Goal: Task Accomplishment & Management: Use online tool/utility

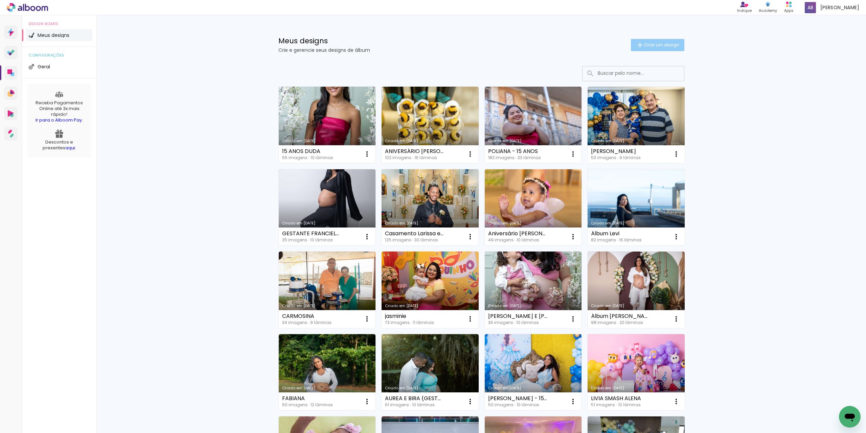
click at [668, 44] on span "Criar um design" at bounding box center [661, 45] width 35 height 4
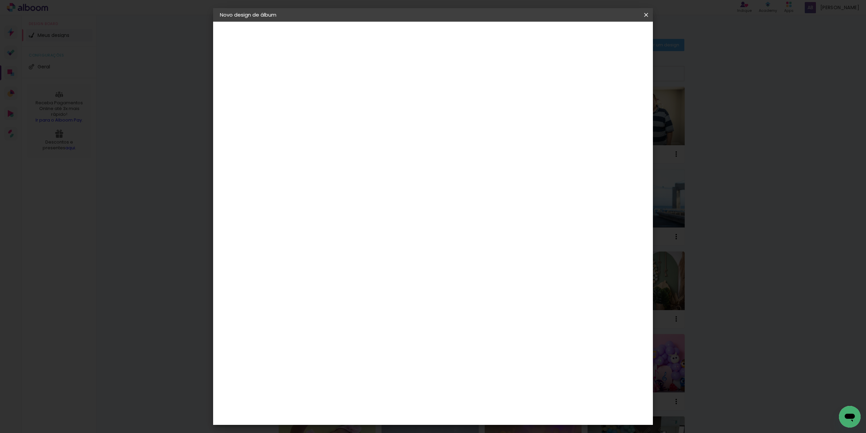
click at [333, 98] on paper-input-container "Título do álbum" at bounding box center [330, 91] width 5 height 17
type input "SMASH [PERSON_NAME] ( [PERSON_NAME] E [PERSON_NAME] )"
type paper-input "SMASH [PERSON_NAME] ( [PERSON_NAME] E [PERSON_NAME] )"
click at [0, 0] on slot "Avançar" at bounding box center [0, 0] width 0 height 0
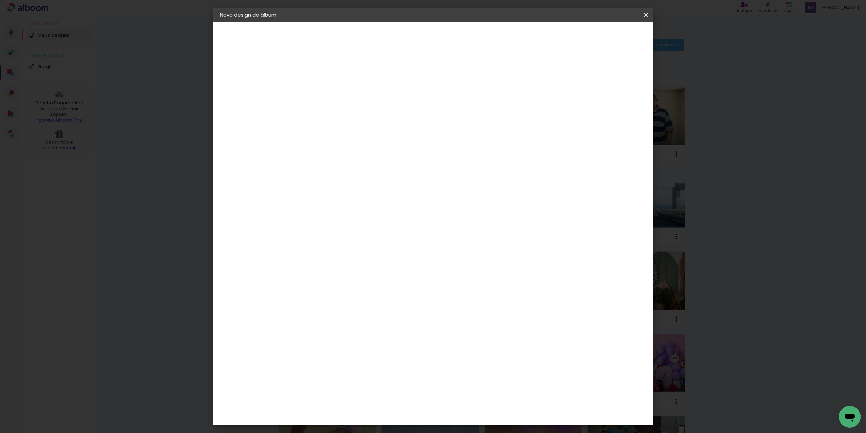
click at [364, 133] on paper-input-container at bounding box center [347, 128] width 73 height 15
type input "sal"
type paper-input "sal"
click at [351, 203] on div "[PERSON_NAME]" at bounding box center [348, 205] width 45 height 5
click at [0, 0] on slot "Avançar" at bounding box center [0, 0] width 0 height 0
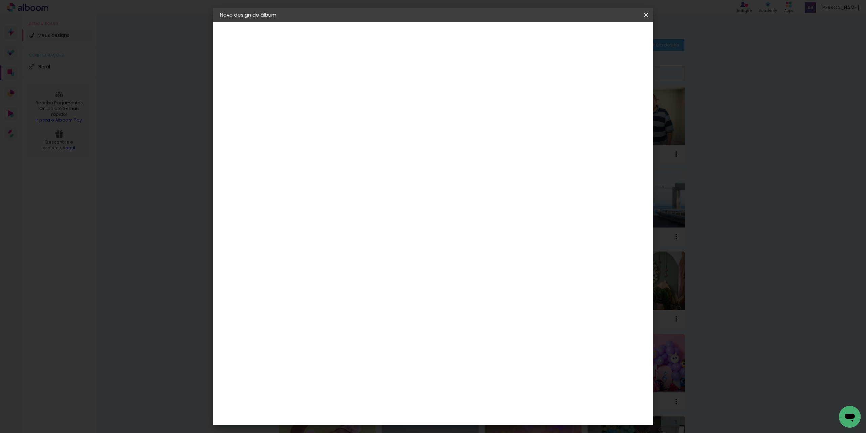
click at [423, 163] on span "20.3 × 61 cm" at bounding box center [412, 170] width 22 height 14
click at [0, 0] on slot "Avançar" at bounding box center [0, 0] width 0 height 0
click at [603, 37] on span "Iniciar design" at bounding box center [588, 35] width 31 height 5
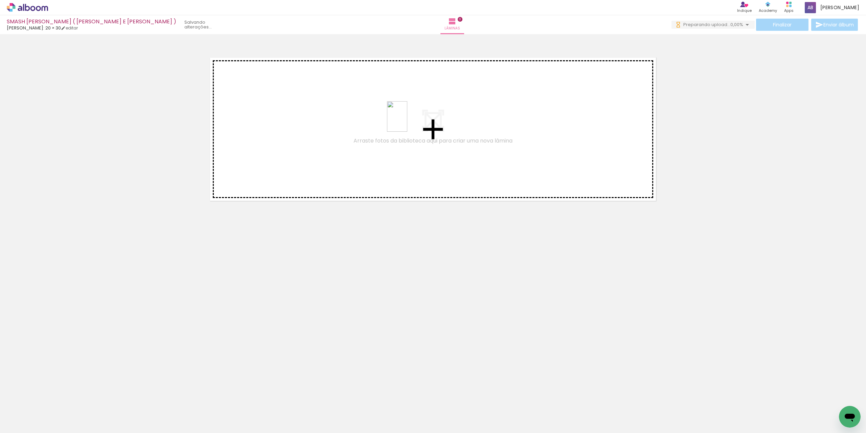
drag, startPoint x: 142, startPoint y: 419, endPoint x: 407, endPoint y: 121, distance: 398.7
click at [407, 121] on quentale-workspace at bounding box center [433, 216] width 866 height 433
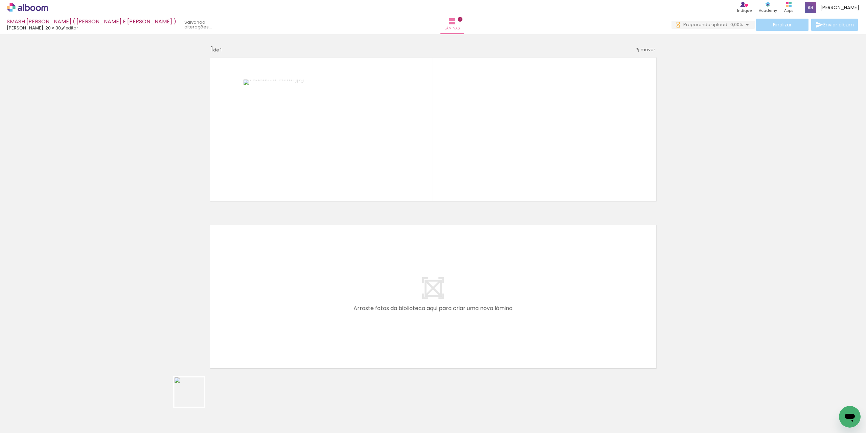
drag, startPoint x: 177, startPoint y: 416, endPoint x: 341, endPoint y: 201, distance: 270.5
click at [363, 186] on quentale-workspace at bounding box center [433, 216] width 866 height 433
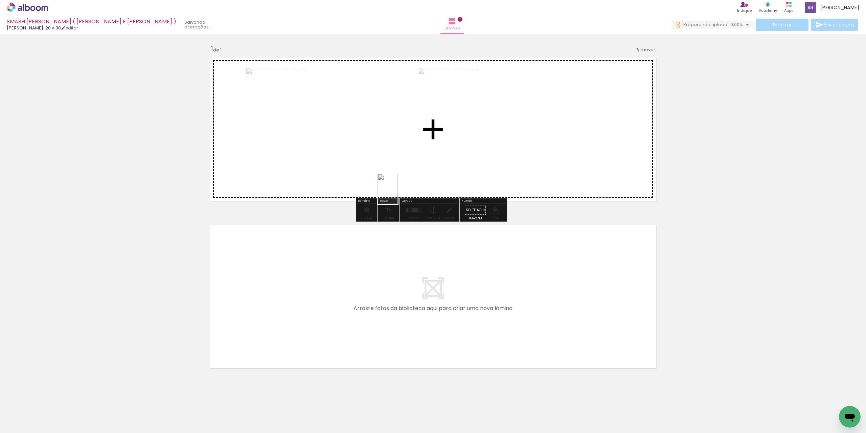
drag, startPoint x: 227, startPoint y: 420, endPoint x: 409, endPoint y: 147, distance: 327.4
click at [409, 147] on quentale-workspace at bounding box center [433, 216] width 866 height 433
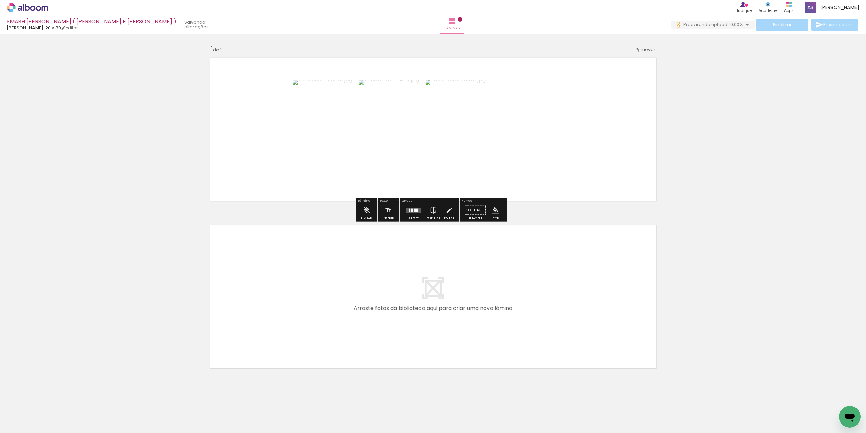
drag, startPoint x: 418, startPoint y: 208, endPoint x: 467, endPoint y: 199, distance: 50.3
click at [418, 208] on quentale-layouter at bounding box center [414, 209] width 16 height 5
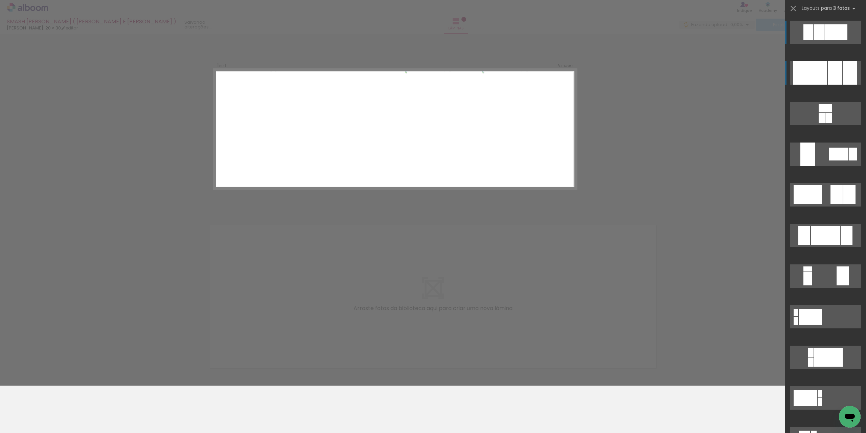
click at [802, 73] on div at bounding box center [810, 72] width 34 height 23
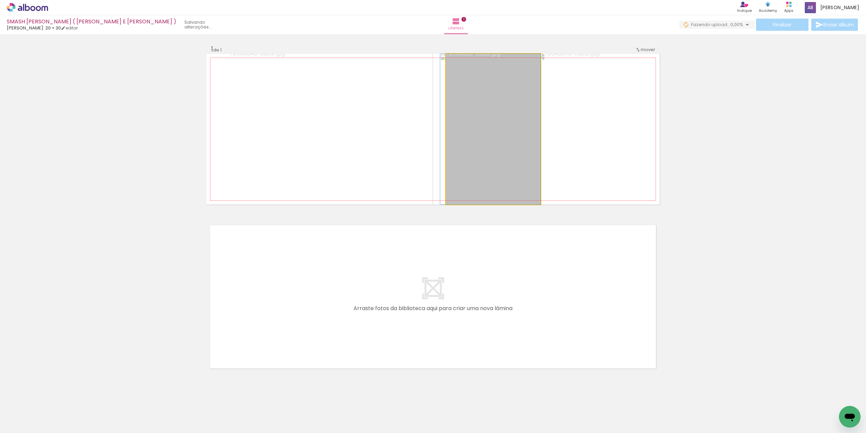
drag, startPoint x: 488, startPoint y: 105, endPoint x: 483, endPoint y: 103, distance: 5.8
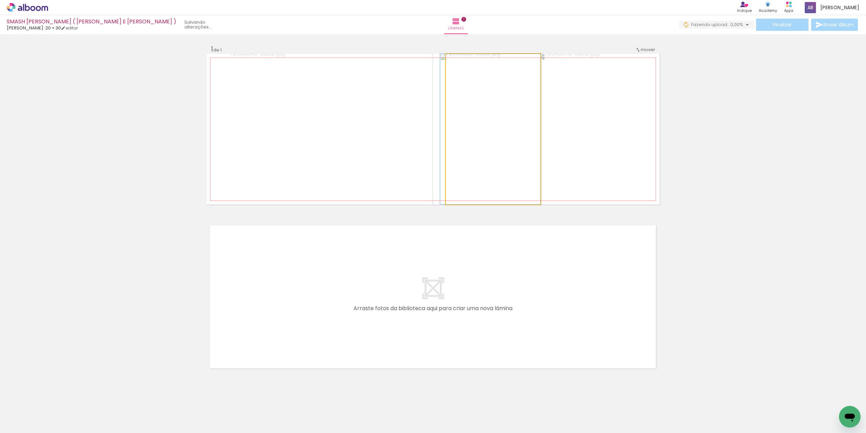
click at [483, 103] on quentale-photo at bounding box center [493, 129] width 95 height 151
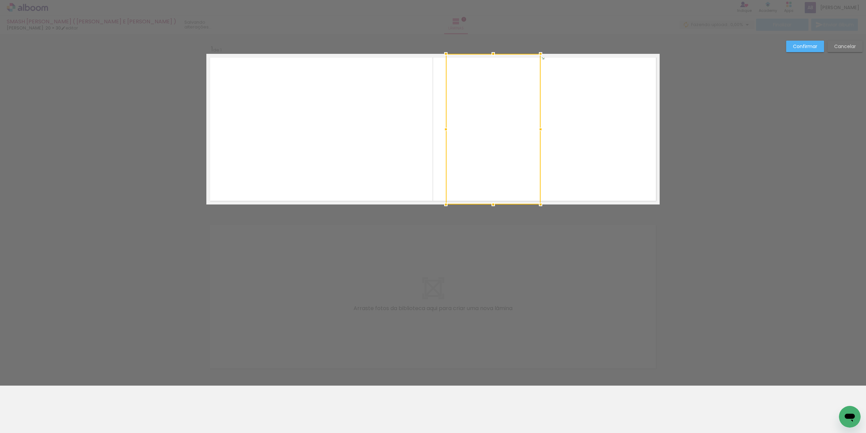
click at [0, 0] on slot "Confirmar" at bounding box center [0, 0] width 0 height 0
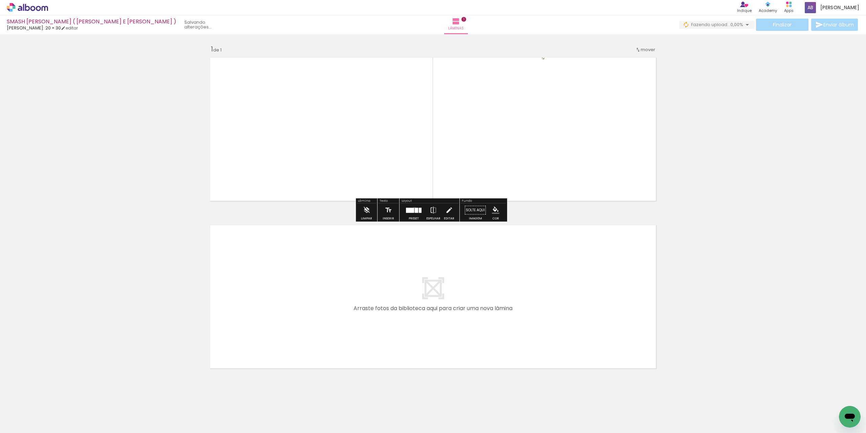
drag, startPoint x: 413, startPoint y: 209, endPoint x: 412, endPoint y: 213, distance: 3.6
click at [415, 209] on div at bounding box center [416, 209] width 3 height 5
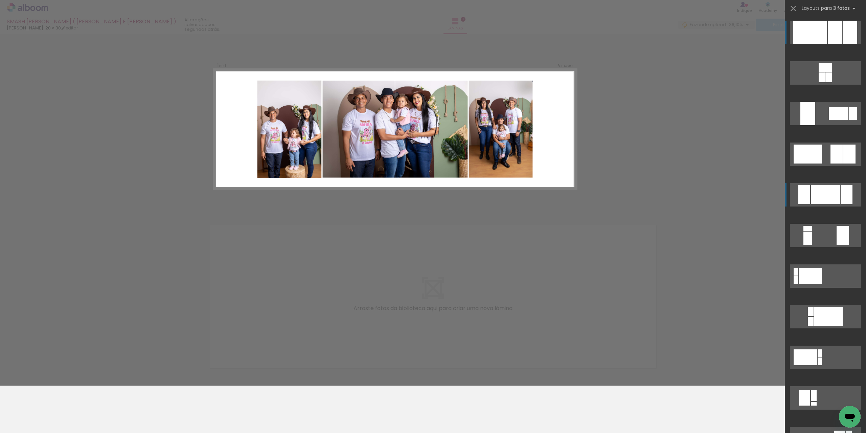
click at [833, 195] on div at bounding box center [825, 194] width 29 height 19
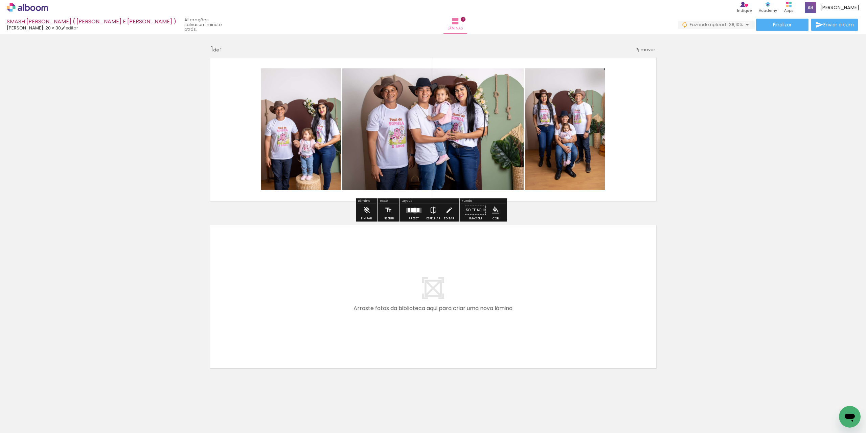
click at [413, 210] on div at bounding box center [414, 210] width 6 height 4
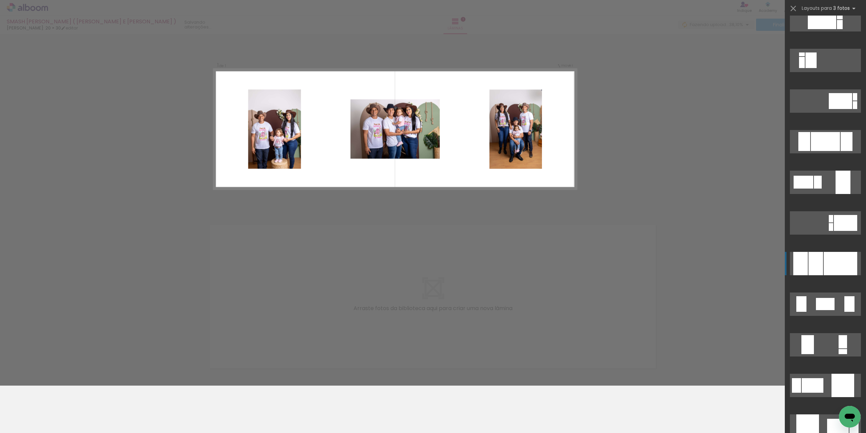
scroll to position [1150, 0]
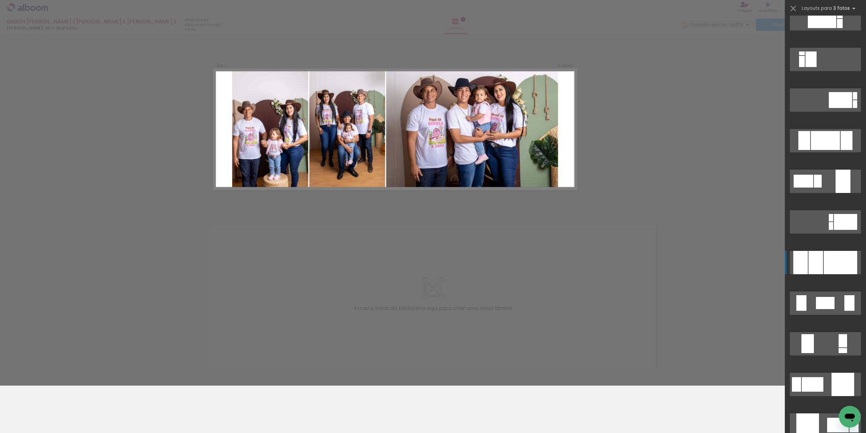
click at [808, 261] on div at bounding box center [815, 262] width 15 height 23
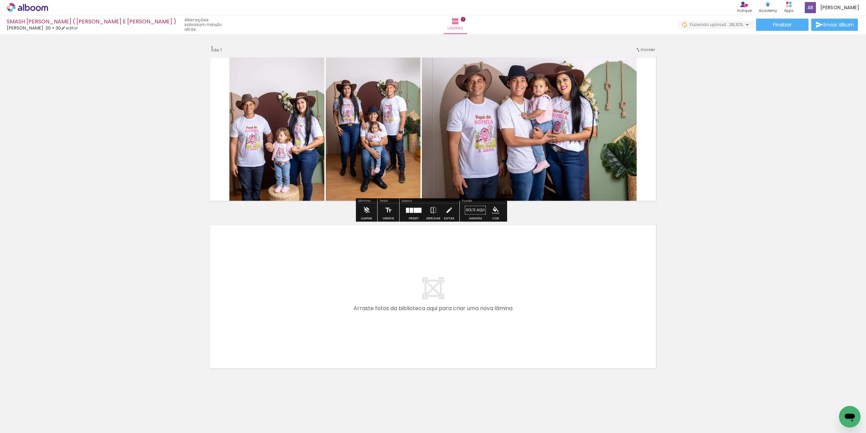
click at [256, 146] on quentale-photo at bounding box center [276, 129] width 95 height 151
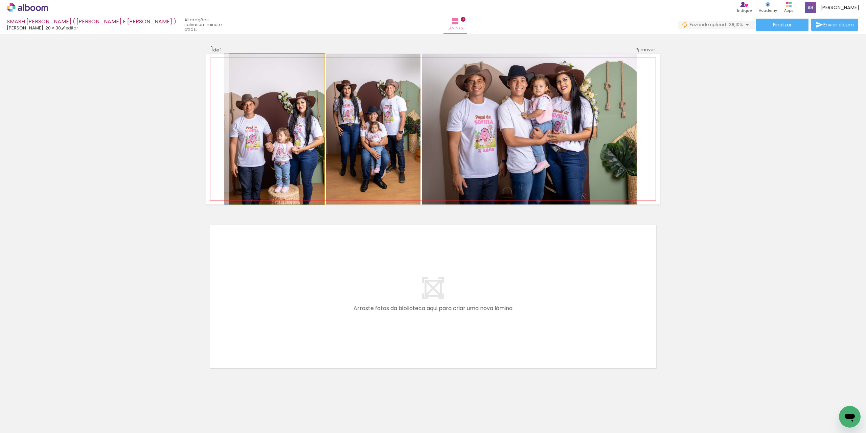
click at [256, 146] on quentale-photo at bounding box center [276, 129] width 95 height 151
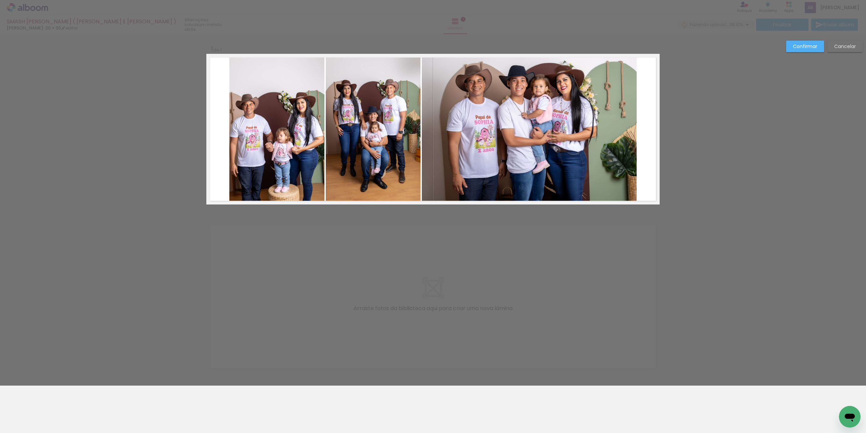
click at [236, 122] on quentale-photo at bounding box center [276, 129] width 95 height 151
drag, startPoint x: 228, startPoint y: 127, endPoint x: 224, endPoint y: 126, distance: 3.4
click at [224, 126] on div at bounding box center [226, 129] width 14 height 14
click at [817, 43] on paper-button "Confirmar" at bounding box center [805, 47] width 38 height 12
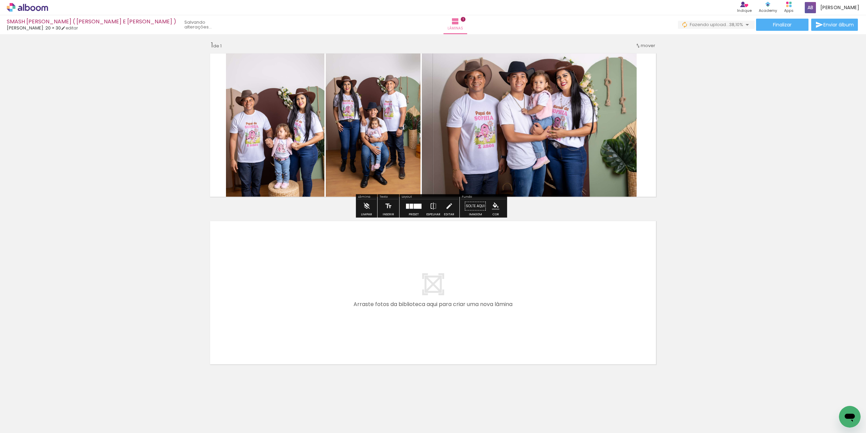
scroll to position [5, 0]
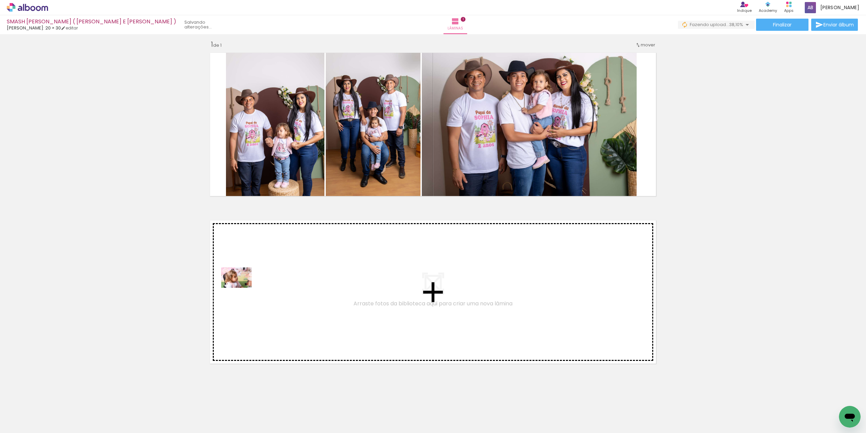
drag, startPoint x: 60, startPoint y: 412, endPoint x: 242, endPoint y: 288, distance: 220.3
click at [242, 288] on quentale-workspace at bounding box center [433, 216] width 866 height 433
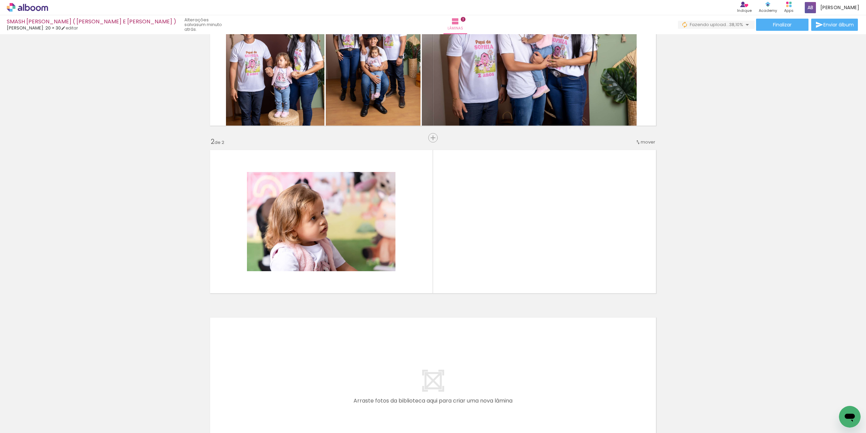
scroll to position [84, 0]
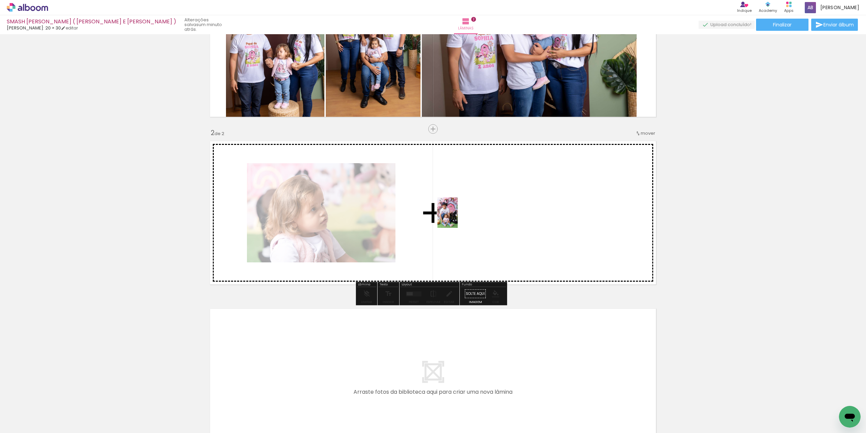
drag, startPoint x: 100, startPoint y: 414, endPoint x: 439, endPoint y: 232, distance: 385.5
click at [466, 214] on quentale-workspace at bounding box center [433, 216] width 866 height 433
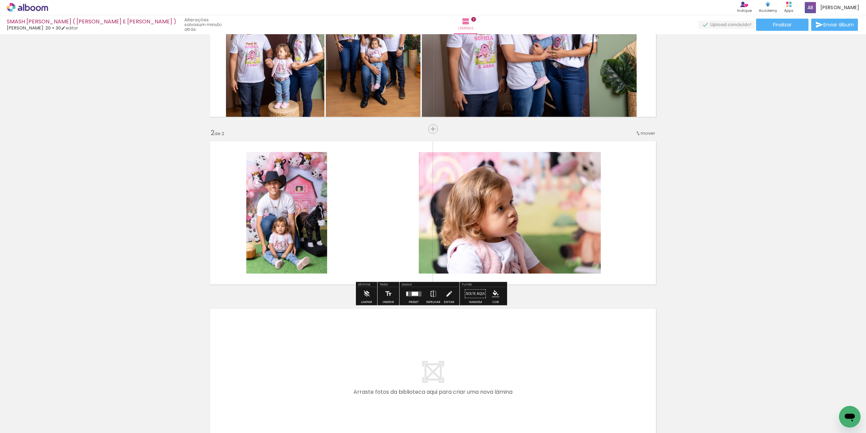
click at [421, 296] on paper-button "Preset" at bounding box center [414, 295] width 22 height 17
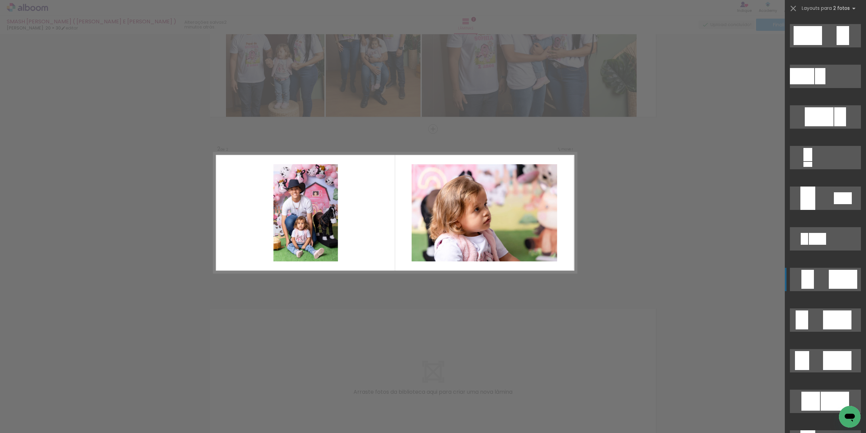
scroll to position [237, 0]
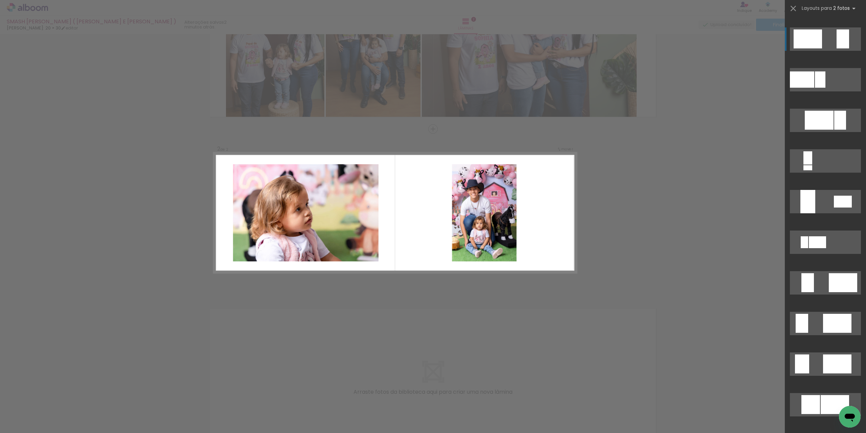
click at [837, 34] on div at bounding box center [843, 38] width 13 height 19
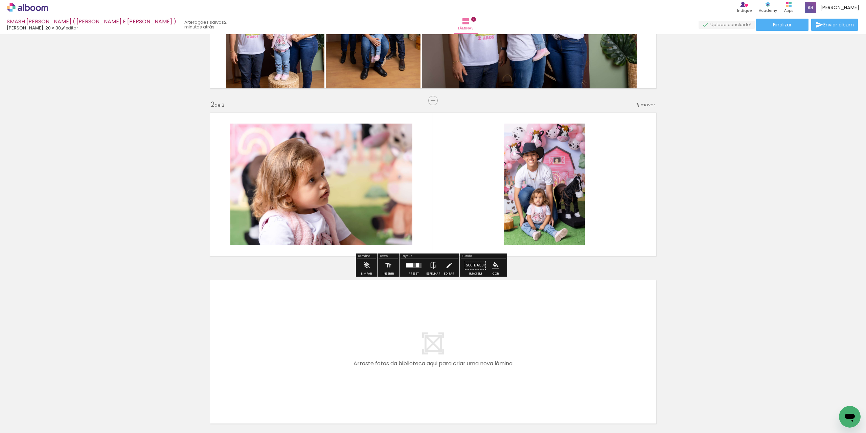
scroll to position [152, 0]
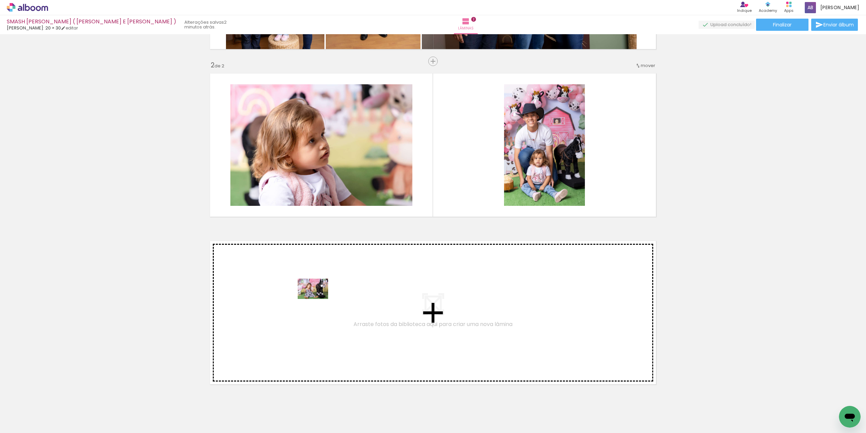
drag, startPoint x: 262, startPoint y: 409, endPoint x: 318, endPoint y: 299, distance: 123.4
click at [318, 299] on quentale-workspace at bounding box center [433, 216] width 866 height 433
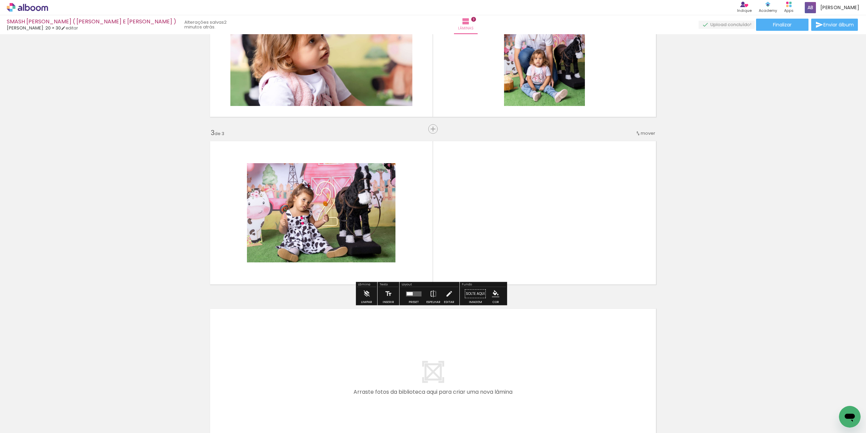
scroll to position [252, 0]
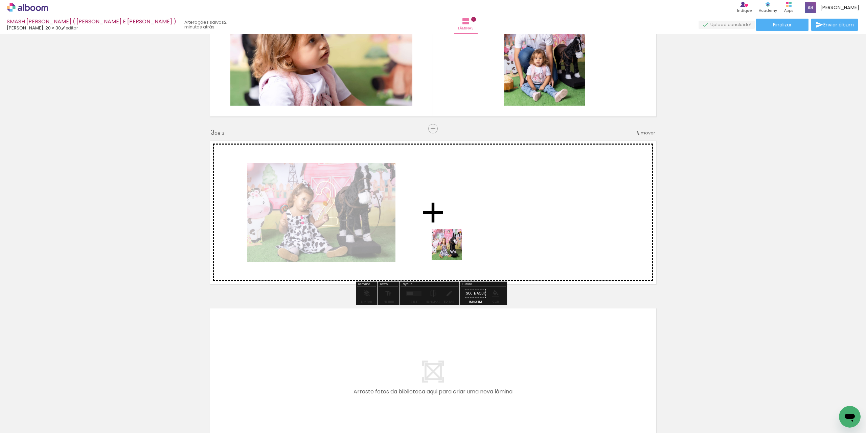
drag, startPoint x: 298, startPoint y: 414, endPoint x: 458, endPoint y: 246, distance: 232.1
click at [458, 246] on quentale-workspace at bounding box center [433, 216] width 866 height 433
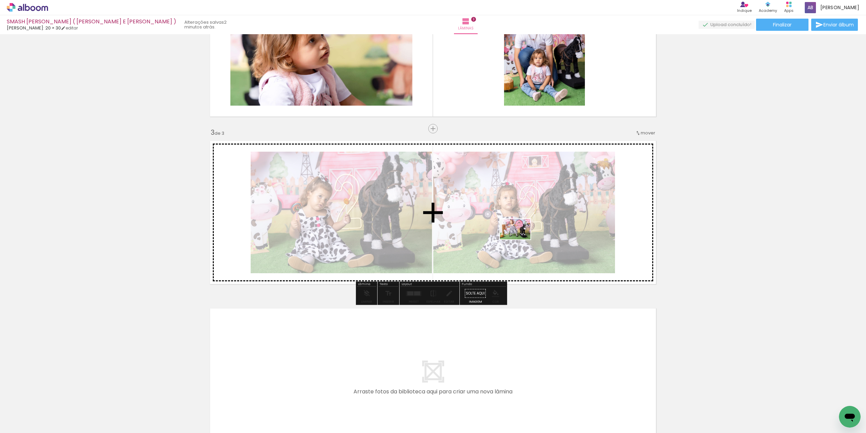
drag, startPoint x: 338, startPoint y: 410, endPoint x: 520, endPoint y: 239, distance: 249.6
click at [520, 239] on quentale-workspace at bounding box center [433, 216] width 866 height 433
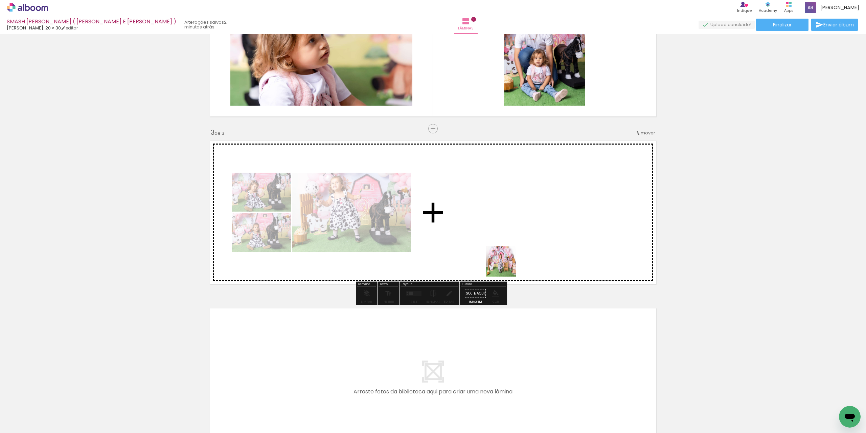
drag, startPoint x: 452, startPoint y: 323, endPoint x: 528, endPoint y: 239, distance: 113.7
click at [528, 239] on quentale-workspace at bounding box center [433, 216] width 866 height 433
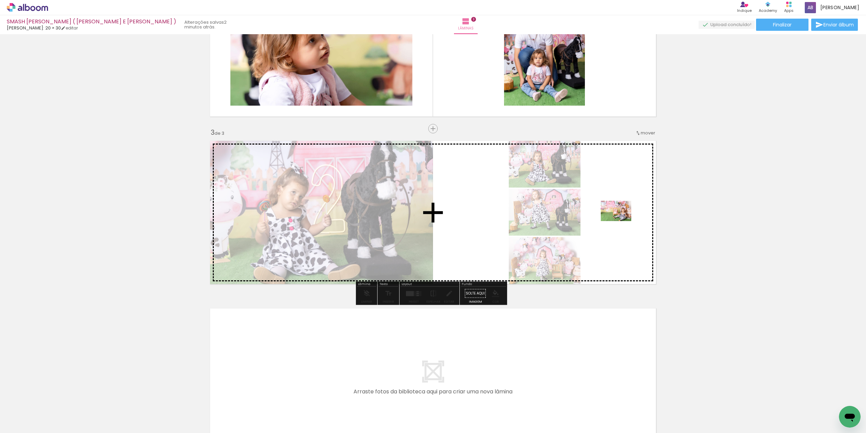
drag, startPoint x: 403, startPoint y: 418, endPoint x: 621, endPoint y: 221, distance: 293.9
click at [621, 221] on quentale-workspace at bounding box center [433, 216] width 866 height 433
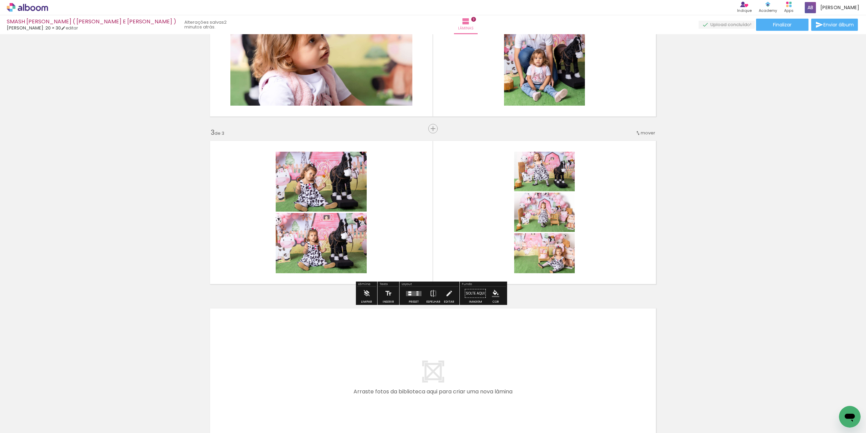
click at [414, 295] on quentale-layouter at bounding box center [414, 293] width 16 height 5
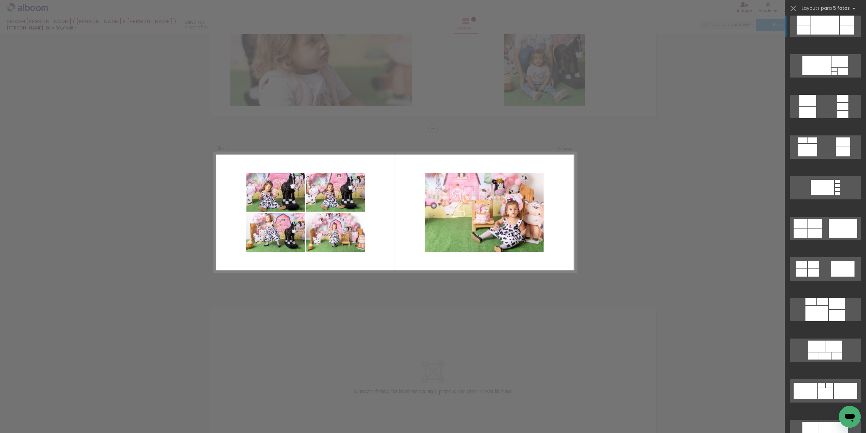
scroll to position [507, 0]
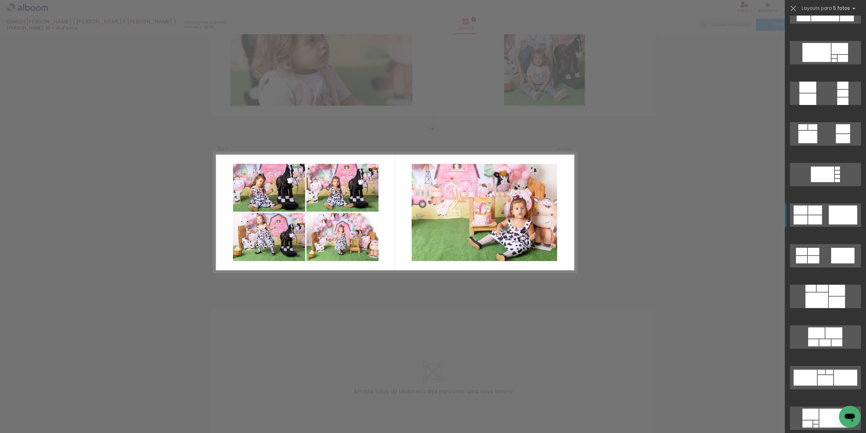
click at [838, 214] on div at bounding box center [843, 214] width 28 height 19
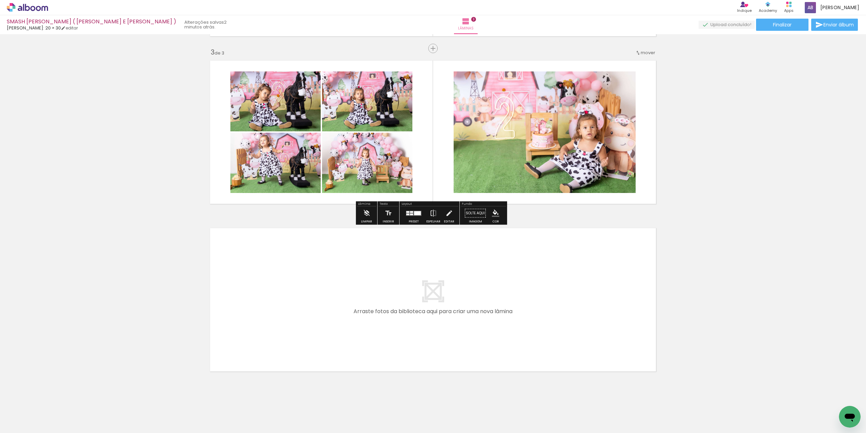
scroll to position [340, 0]
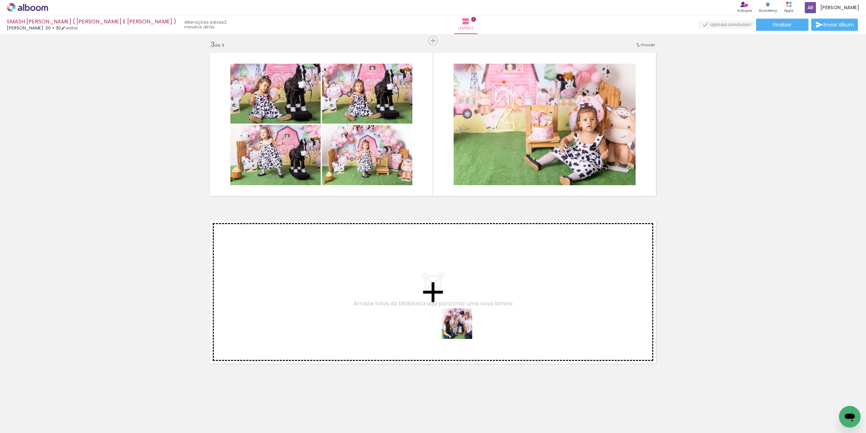
drag, startPoint x: 453, startPoint y: 418, endPoint x: 462, endPoint y: 310, distance: 109.2
click at [462, 310] on quentale-workspace at bounding box center [433, 216] width 866 height 433
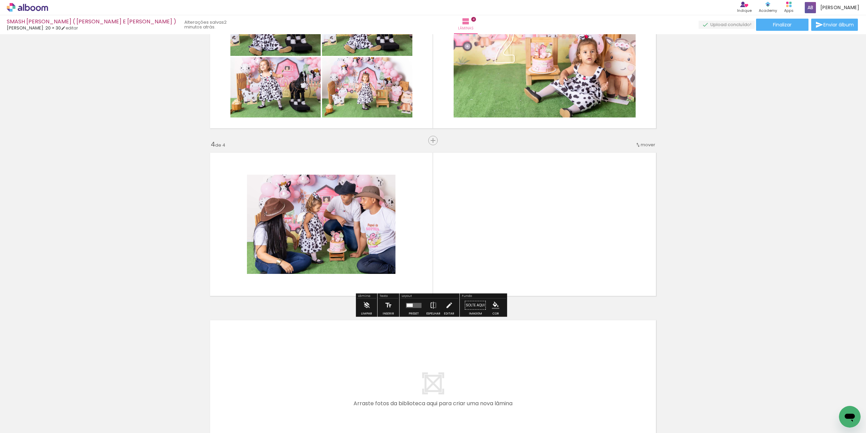
scroll to position [419, 0]
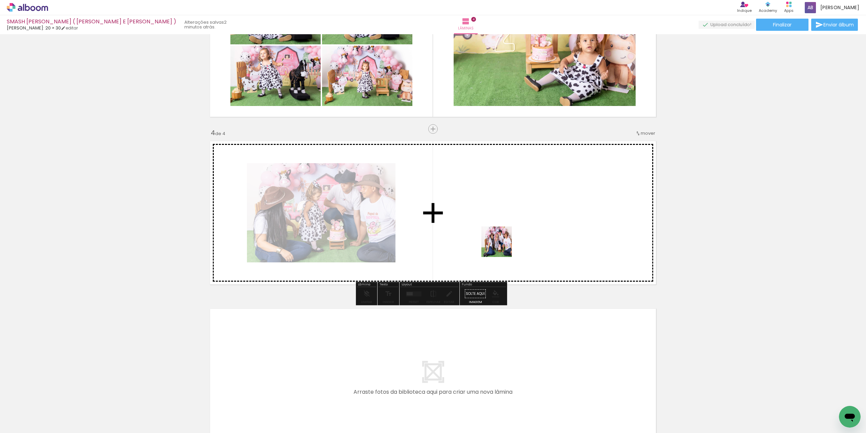
drag, startPoint x: 496, startPoint y: 419, endPoint x: 589, endPoint y: 315, distance: 139.9
click at [502, 228] on quentale-workspace at bounding box center [433, 216] width 866 height 433
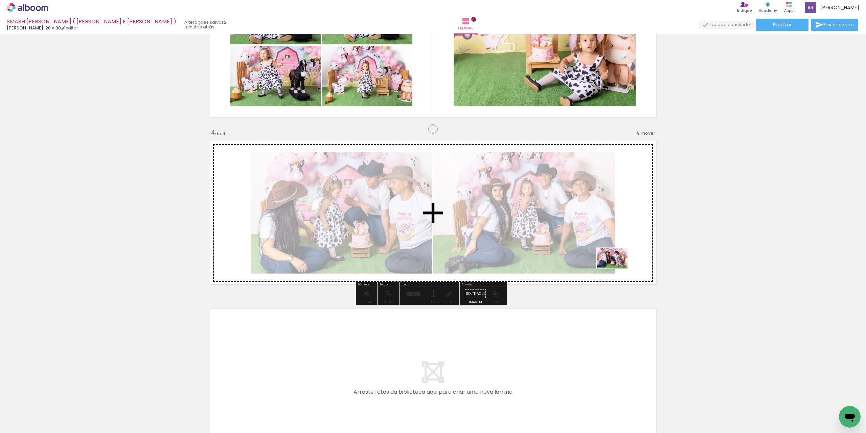
drag, startPoint x: 640, startPoint y: 395, endPoint x: 617, endPoint y: 268, distance: 128.5
click at [617, 268] on quentale-workspace at bounding box center [433, 216] width 866 height 433
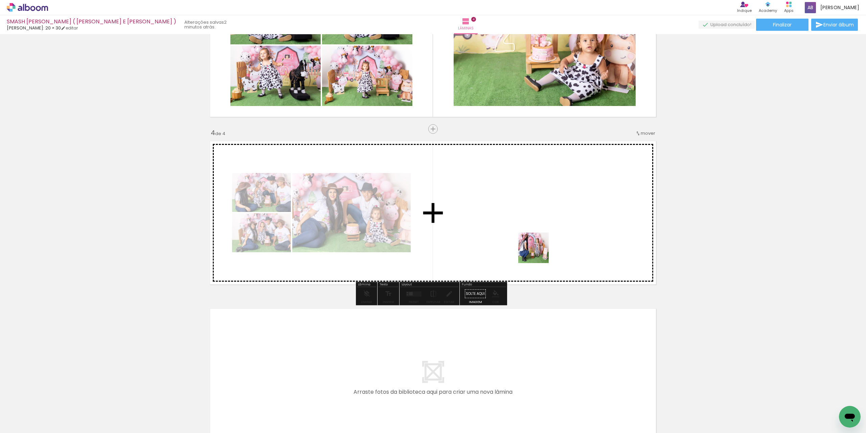
drag, startPoint x: 600, startPoint y: 408, endPoint x: 504, endPoint y: 248, distance: 186.9
click at [535, 222] on quentale-workspace at bounding box center [433, 216] width 866 height 433
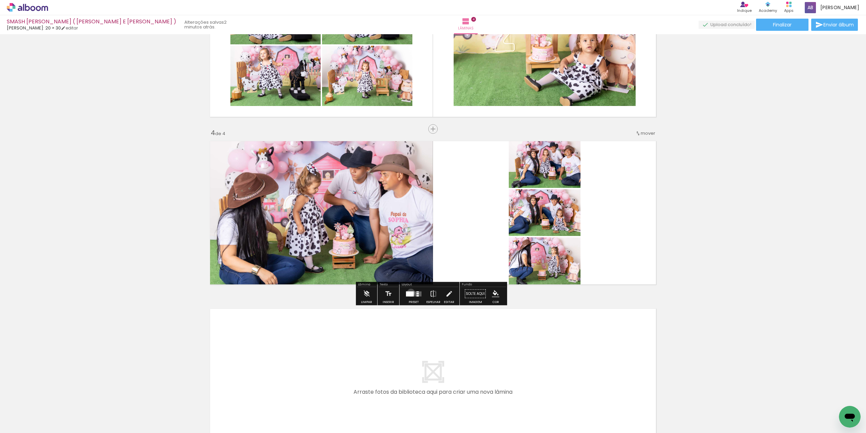
click at [409, 292] on div at bounding box center [410, 293] width 8 height 5
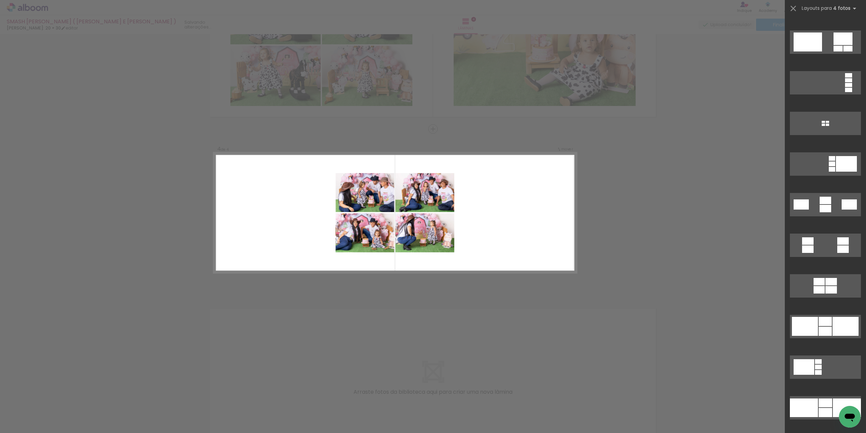
scroll to position [643, 0]
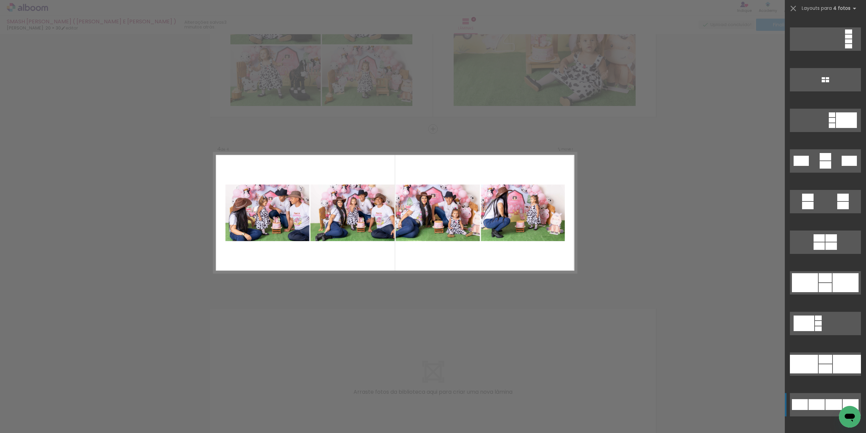
click at [808, 403] on div at bounding box center [816, 404] width 16 height 11
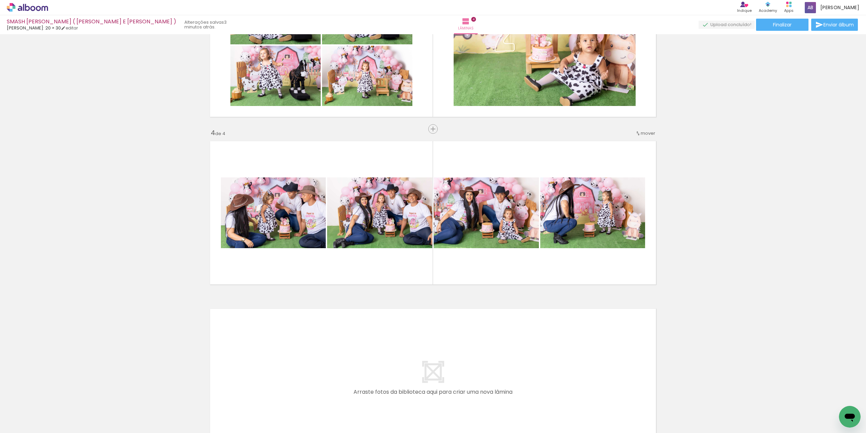
click at [738, 267] on div "Inserir lâmina 1 de 4 Inserir lâmina 2 de 4 Inserir lâmina 3 de 4 Inserir lâmin…" at bounding box center [433, 37] width 866 height 838
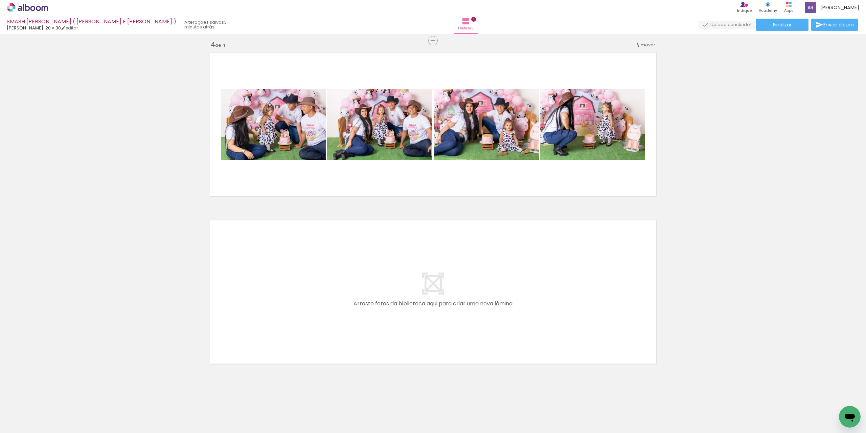
scroll to position [0, 340]
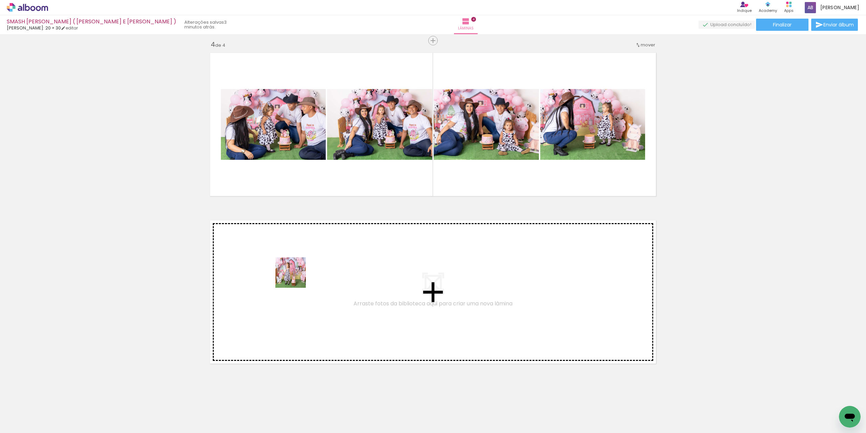
drag, startPoint x: 191, startPoint y: 409, endPoint x: 296, endPoint y: 277, distance: 167.6
click at [296, 277] on quentale-workspace at bounding box center [433, 216] width 866 height 433
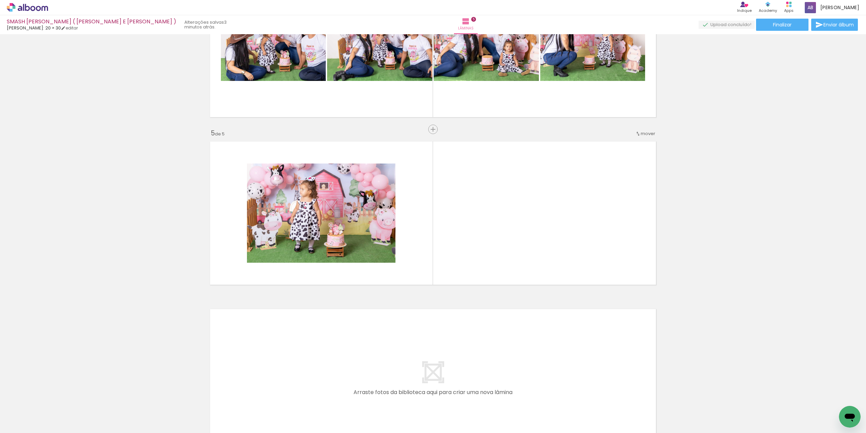
scroll to position [587, 0]
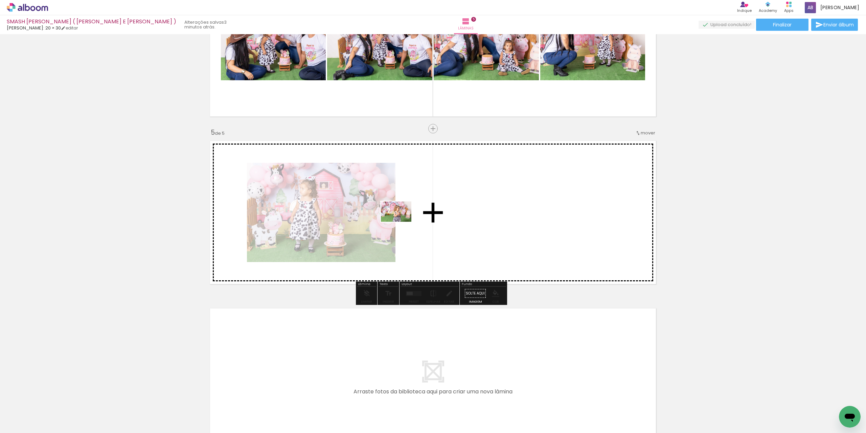
drag, startPoint x: 222, startPoint y: 415, endPoint x: 401, endPoint y: 222, distance: 264.0
click at [401, 222] on quentale-workspace at bounding box center [433, 216] width 866 height 433
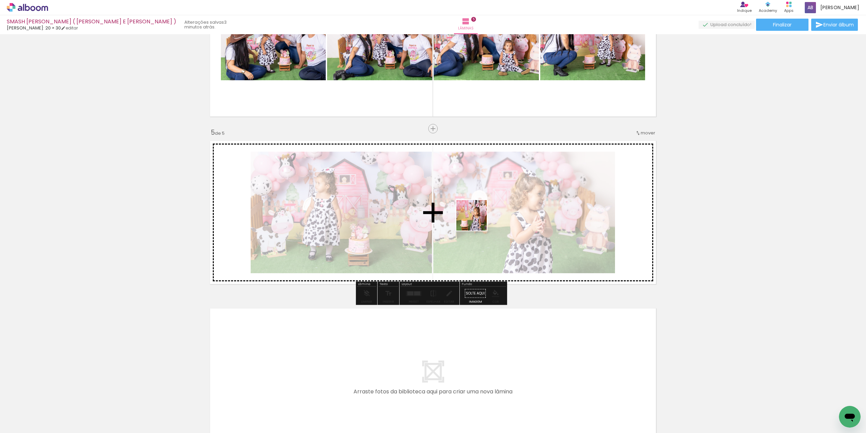
drag, startPoint x: 338, startPoint y: 413, endPoint x: 480, endPoint y: 213, distance: 246.0
click at [480, 213] on quentale-workspace at bounding box center [433, 216] width 866 height 433
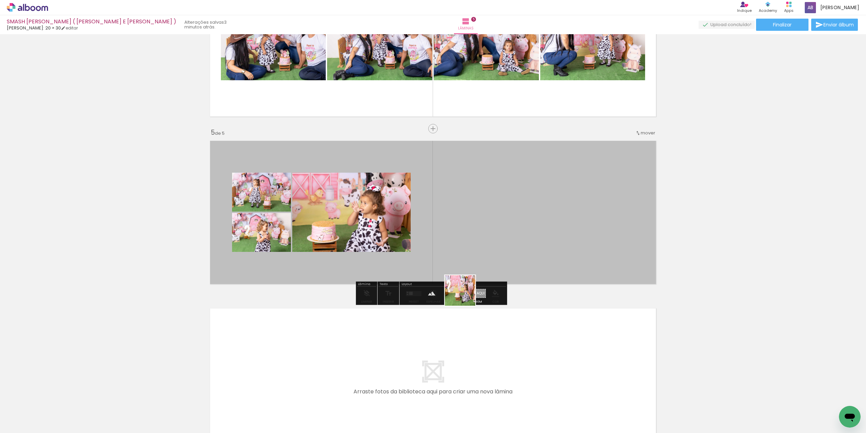
drag, startPoint x: 447, startPoint y: 324, endPoint x: 487, endPoint y: 242, distance: 91.4
click at [487, 242] on quentale-workspace at bounding box center [433, 216] width 866 height 433
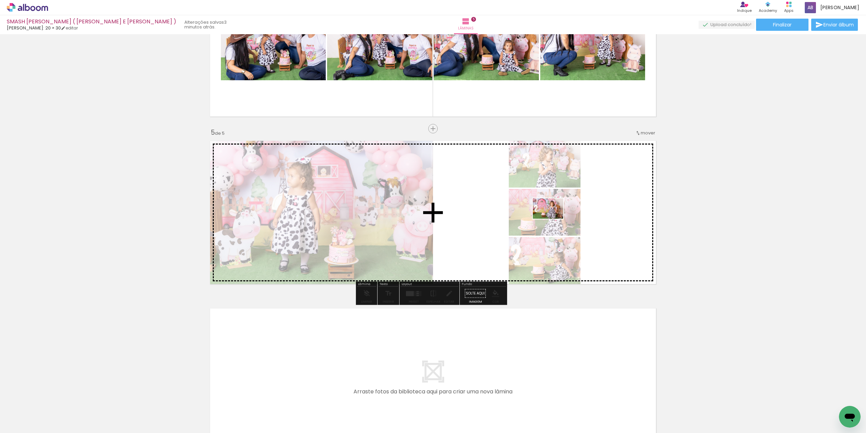
drag, startPoint x: 442, startPoint y: 389, endPoint x: 553, endPoint y: 219, distance: 203.1
click at [553, 219] on quentale-workspace at bounding box center [433, 216] width 866 height 433
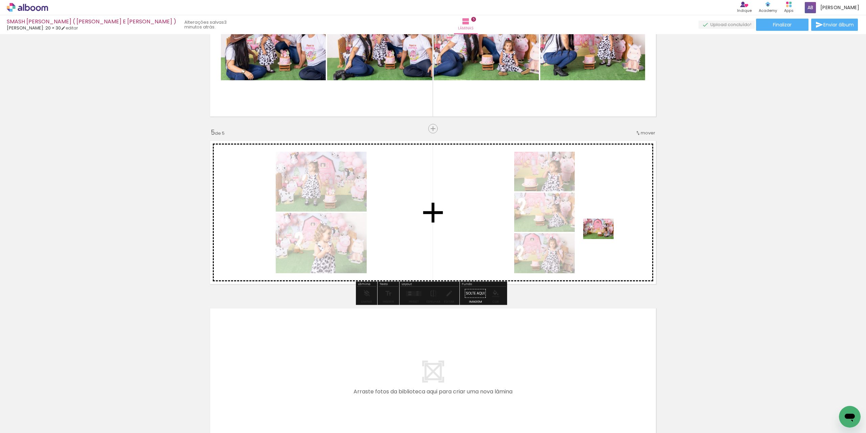
drag, startPoint x: 459, startPoint y: 412, endPoint x: 603, endPoint y: 239, distance: 225.0
click at [603, 239] on quentale-workspace at bounding box center [433, 216] width 866 height 433
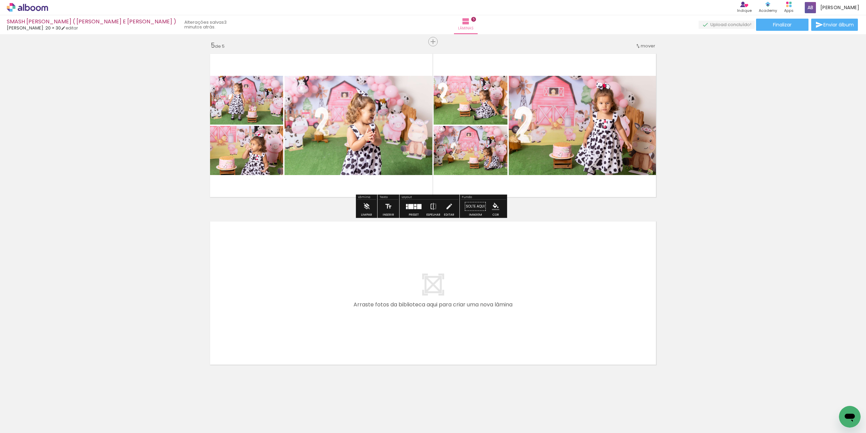
scroll to position [674, 0]
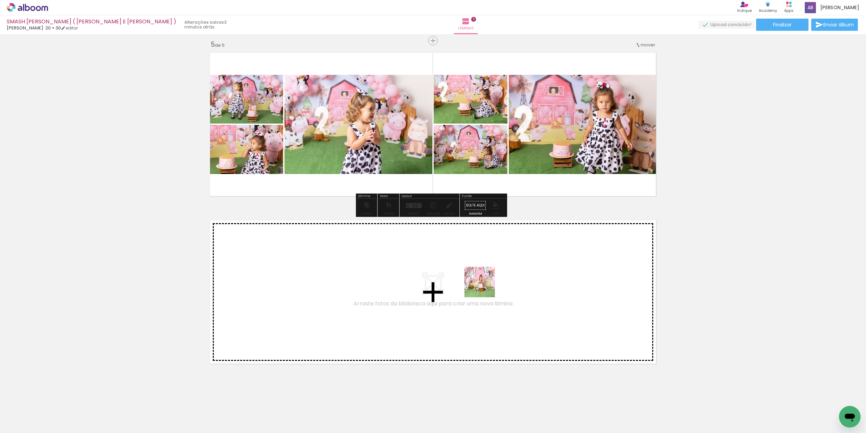
drag, startPoint x: 496, startPoint y: 411, endPoint x: 485, endPoint y: 273, distance: 138.1
click at [485, 273] on quentale-workspace at bounding box center [433, 216] width 866 height 433
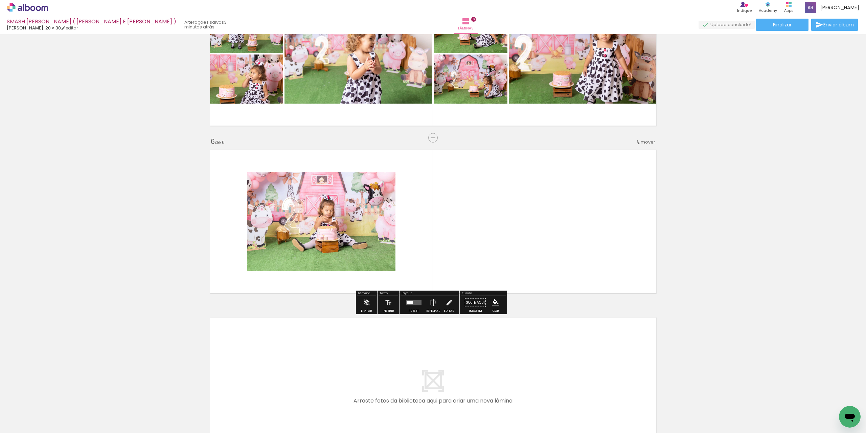
scroll to position [754, 0]
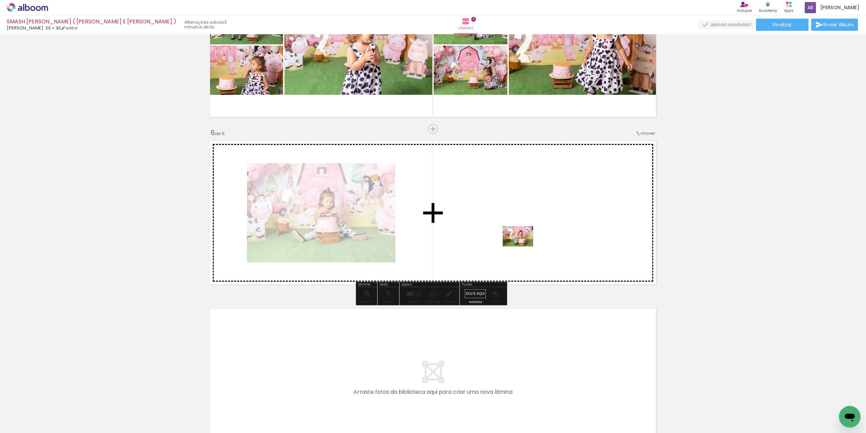
drag, startPoint x: 534, startPoint y: 400, endPoint x: 524, endPoint y: 244, distance: 156.6
click at [524, 244] on quentale-workspace at bounding box center [433, 216] width 866 height 433
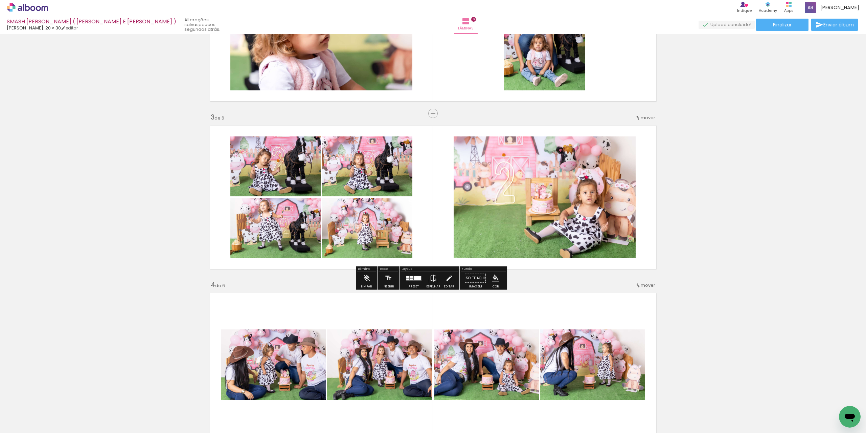
scroll to position [165, 0]
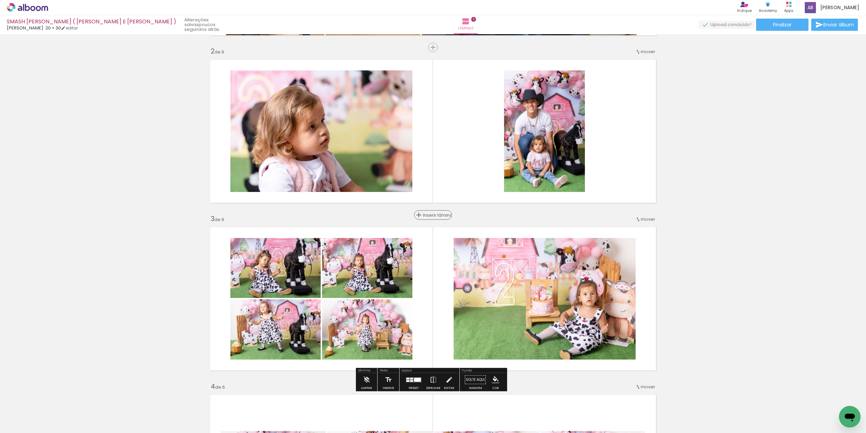
click at [423, 213] on span "Inserir lâmina" at bounding box center [436, 215] width 26 height 4
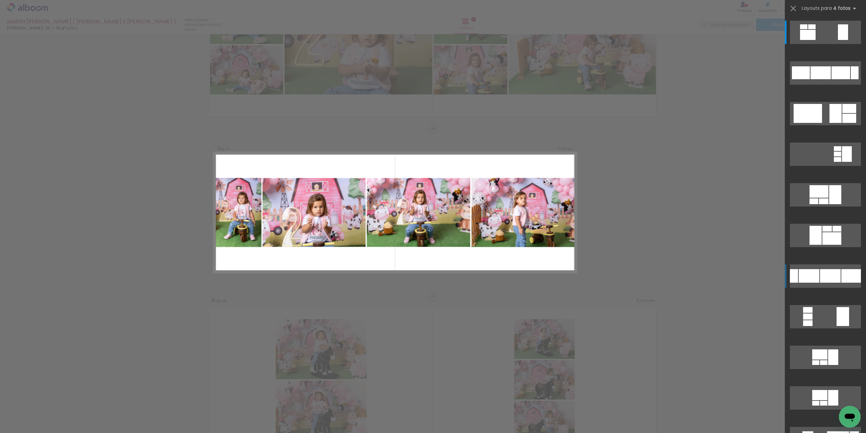
scroll to position [0, 783]
click at [820, 281] on div at bounding box center [830, 276] width 21 height 14
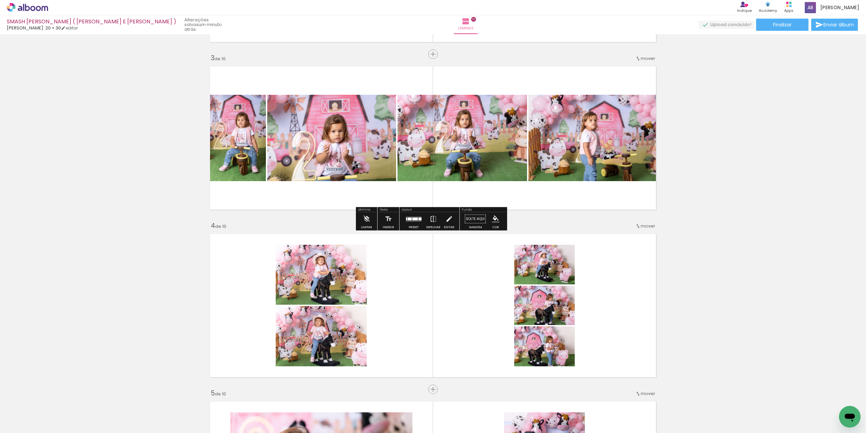
scroll to position [353, 0]
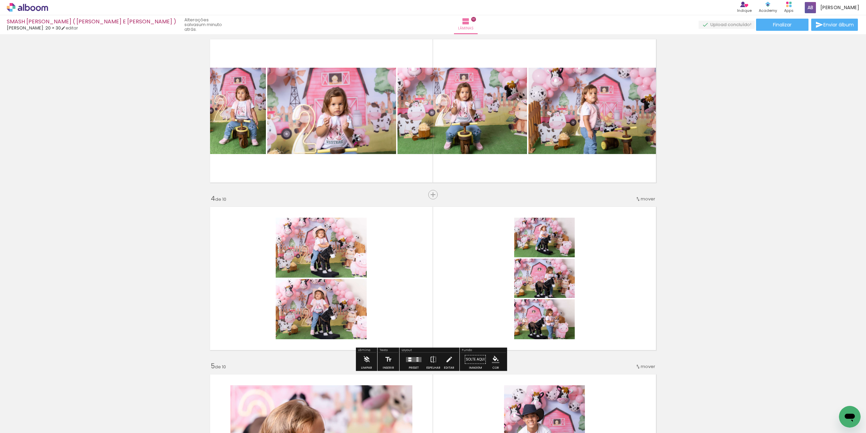
click at [411, 358] on quentale-layouter at bounding box center [414, 359] width 16 height 5
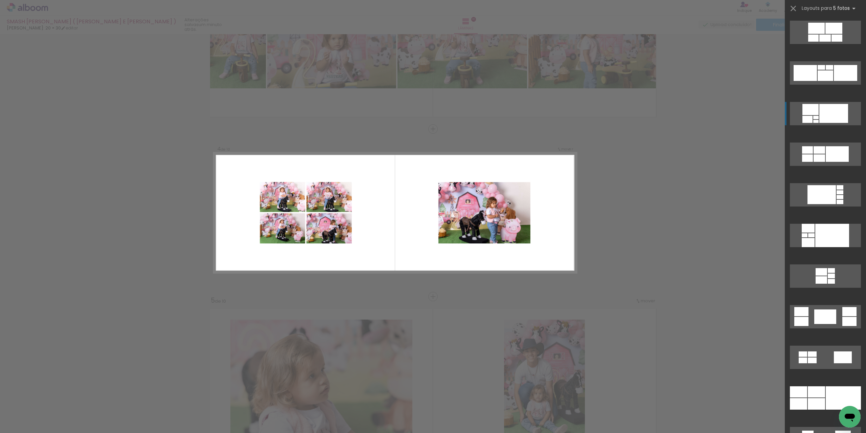
scroll to position [913, 0]
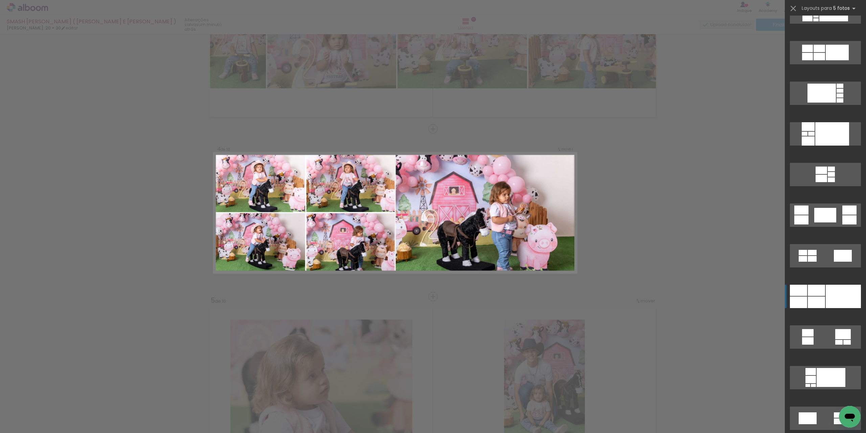
click at [817, 297] on div at bounding box center [816, 302] width 17 height 12
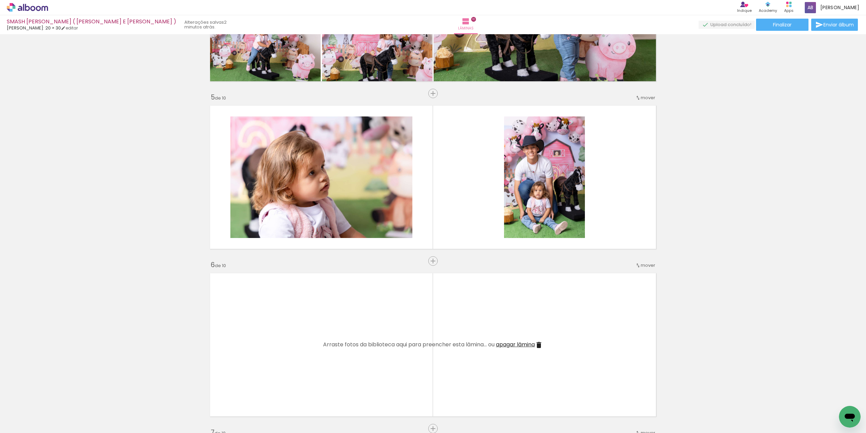
scroll to position [723, 0]
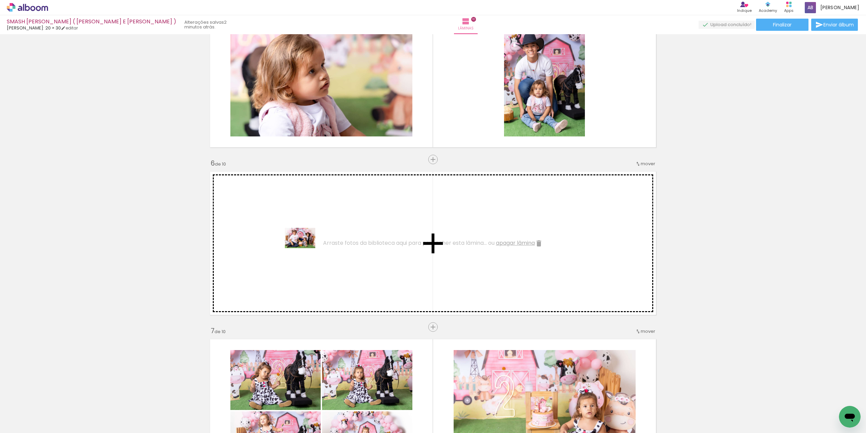
drag, startPoint x: 136, startPoint y: 413, endPoint x: 220, endPoint y: 350, distance: 104.3
click at [306, 247] on quentale-workspace at bounding box center [433, 216] width 866 height 433
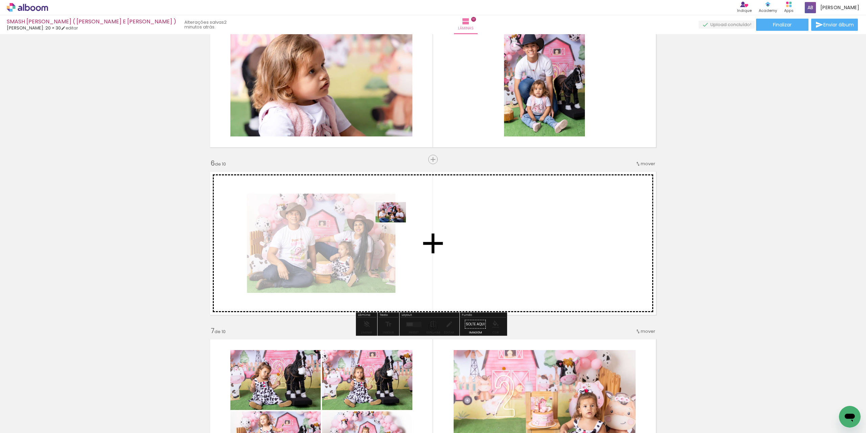
drag, startPoint x: 162, startPoint y: 410, endPoint x: 396, endPoint y: 222, distance: 300.3
click at [396, 222] on quentale-workspace at bounding box center [433, 216] width 866 height 433
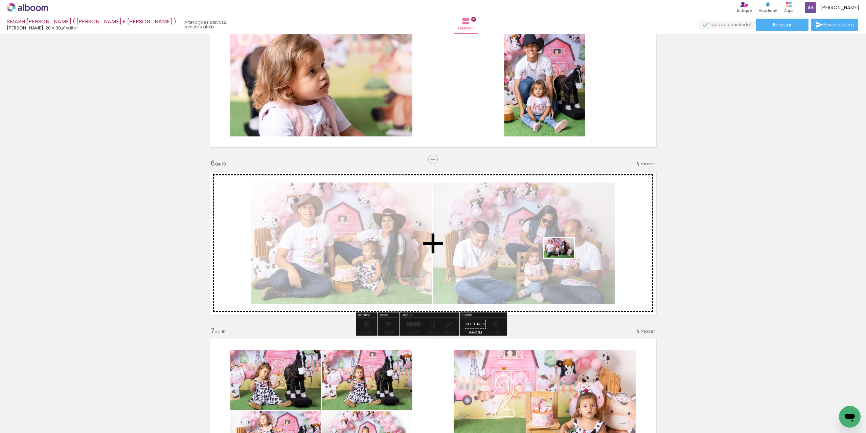
drag, startPoint x: 695, startPoint y: 406, endPoint x: 564, endPoint y: 258, distance: 197.7
click at [564, 258] on quentale-workspace at bounding box center [433, 216] width 866 height 433
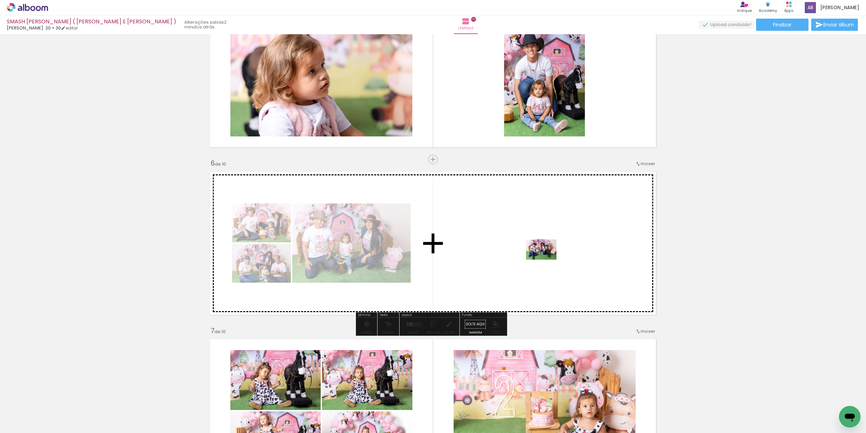
drag, startPoint x: 734, startPoint y: 419, endPoint x: 546, endPoint y: 259, distance: 246.2
click at [546, 259] on quentale-workspace at bounding box center [433, 216] width 866 height 433
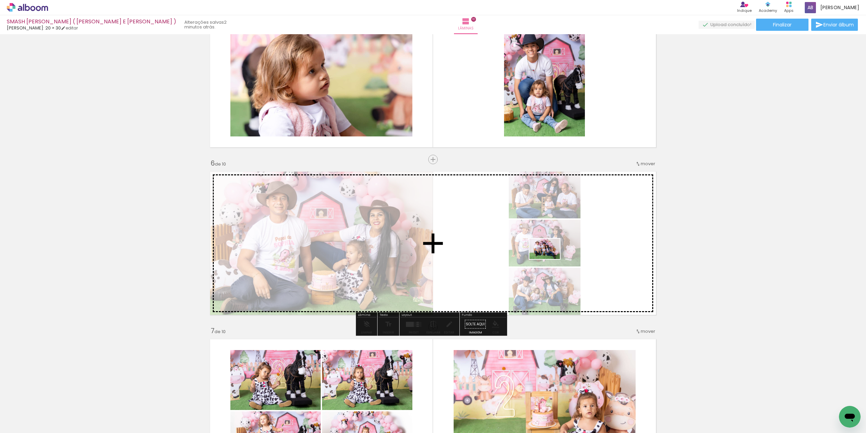
drag, startPoint x: 639, startPoint y: 327, endPoint x: 550, endPoint y: 258, distance: 112.9
click at [550, 258] on quentale-workspace at bounding box center [433, 216] width 866 height 433
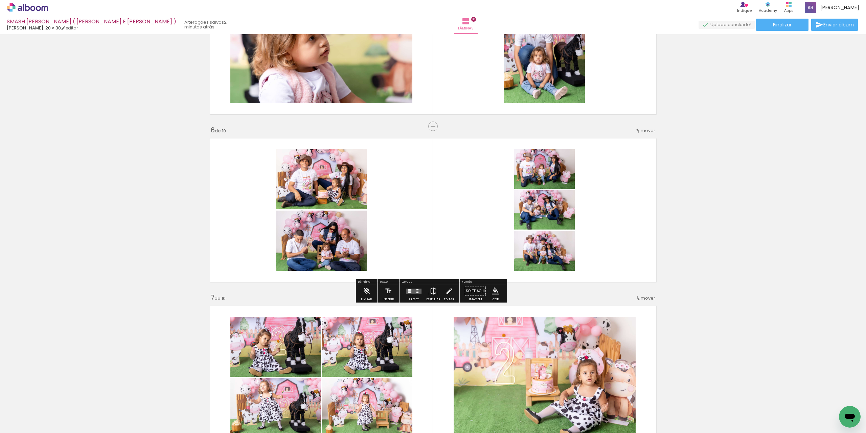
scroll to position [825, 0]
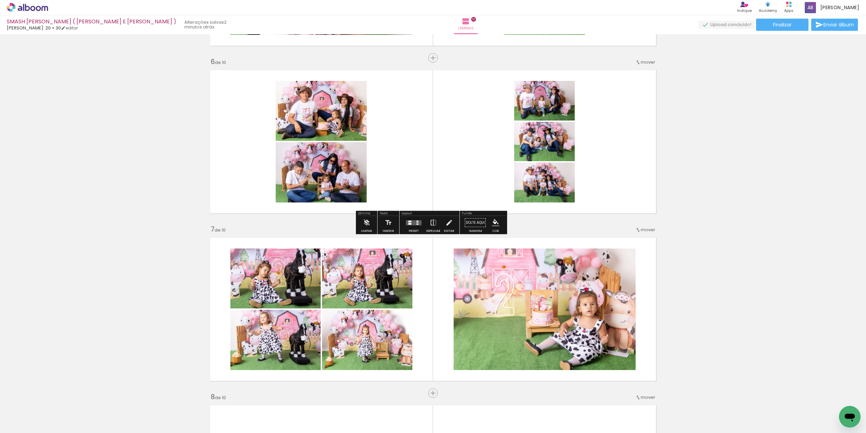
click at [413, 220] on quentale-layouter at bounding box center [414, 222] width 16 height 5
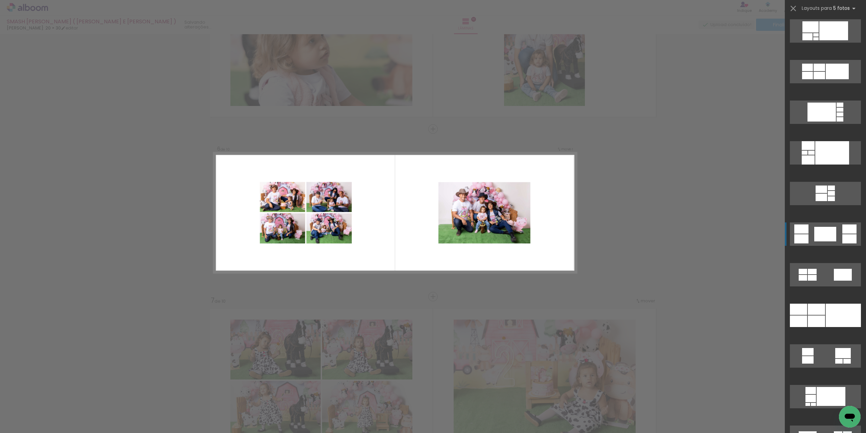
scroll to position [913, 0]
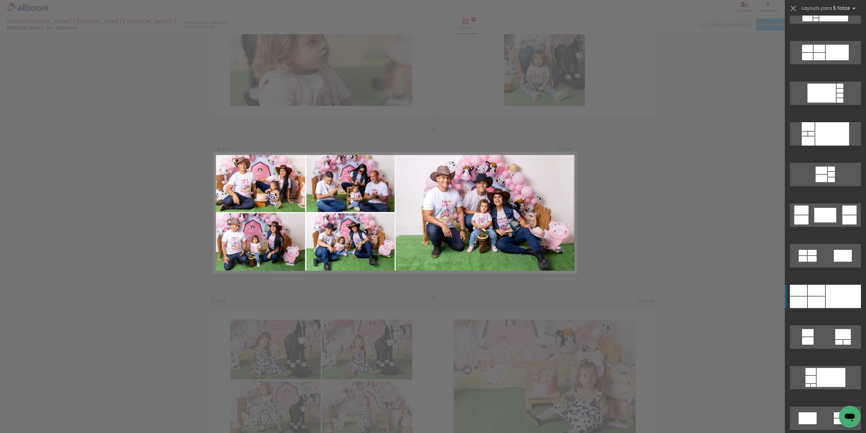
click at [838, 292] on div at bounding box center [843, 295] width 35 height 23
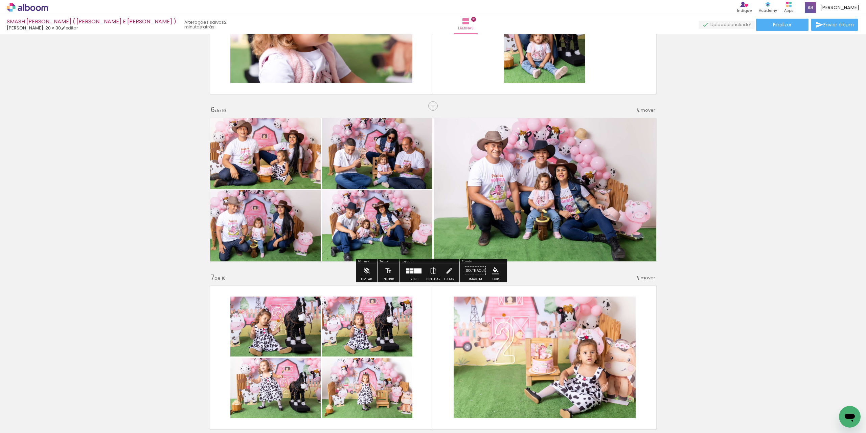
scroll to position [787, 0]
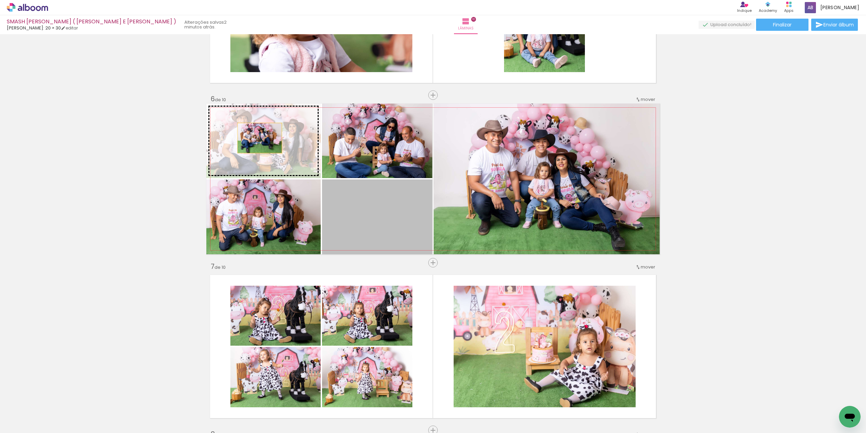
drag, startPoint x: 381, startPoint y: 224, endPoint x: 257, endPoint y: 138, distance: 150.5
click at [0, 0] on slot at bounding box center [0, 0] width 0 height 0
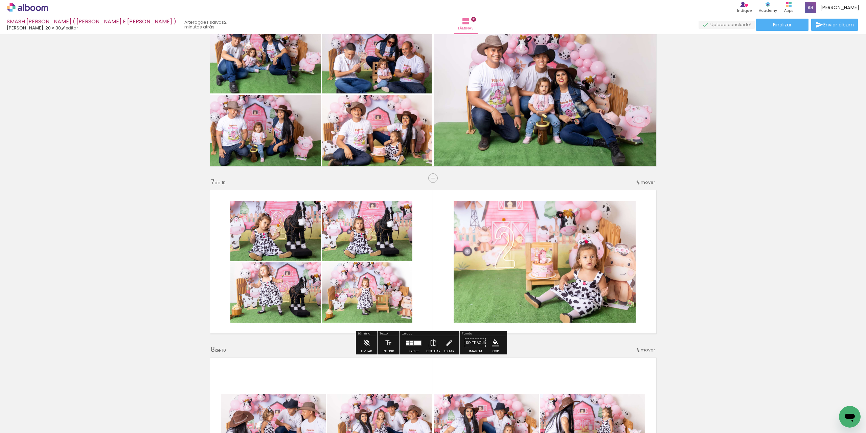
scroll to position [889, 0]
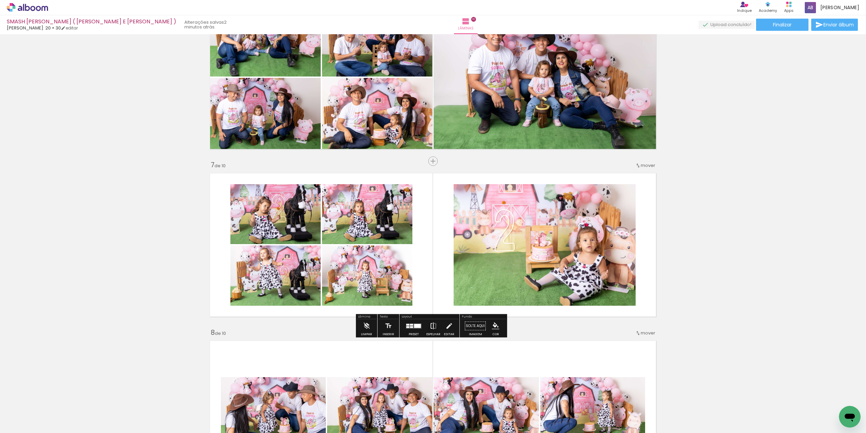
click at [433, 325] on iron-icon at bounding box center [433, 326] width 7 height 14
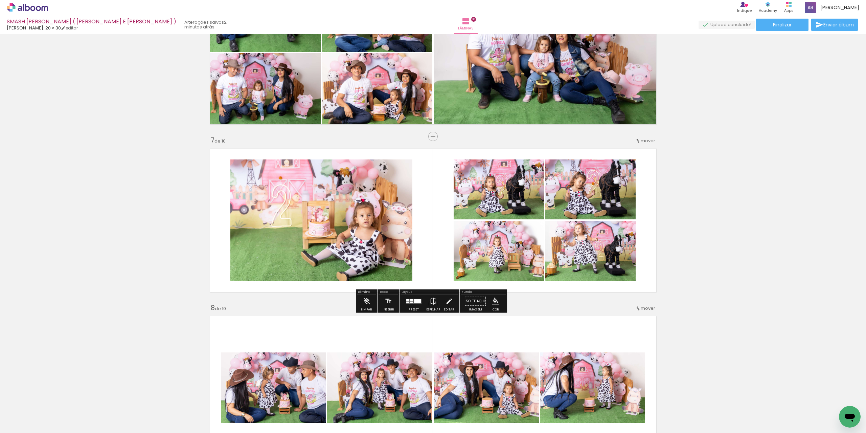
scroll to position [923, 0]
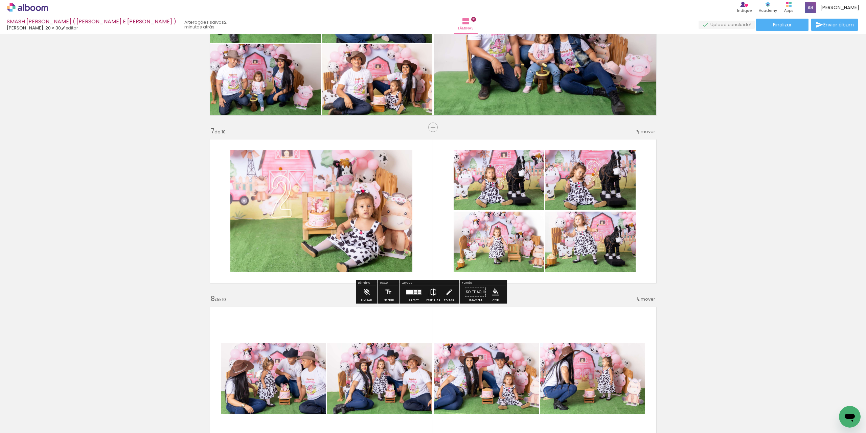
click at [430, 291] on iron-icon at bounding box center [433, 292] width 7 height 14
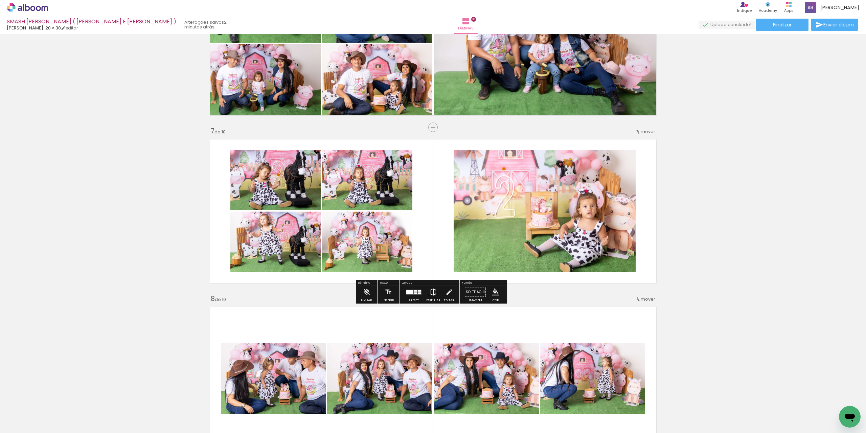
scroll to position [1024, 0]
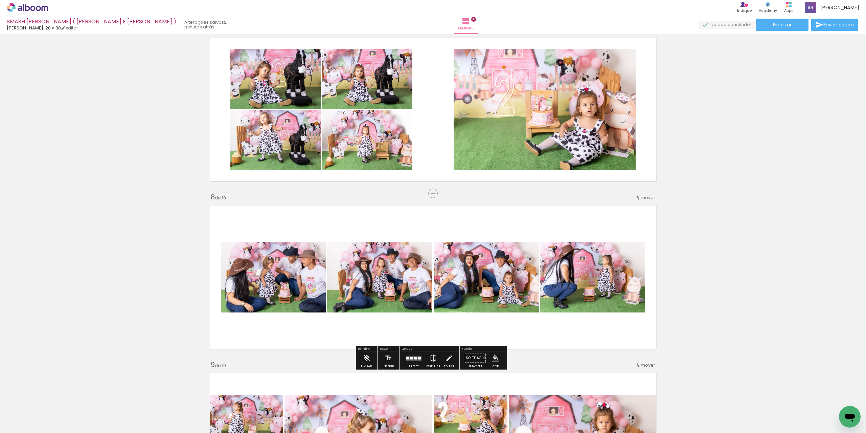
click at [647, 192] on div "mover" at bounding box center [645, 197] width 20 height 11
click at [637, 262] on paper-item "antes da 7" at bounding box center [627, 262] width 51 height 11
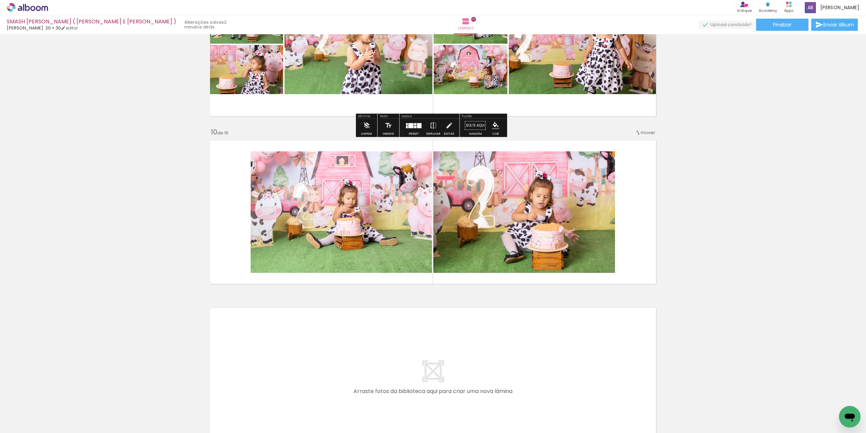
scroll to position [1463, 0]
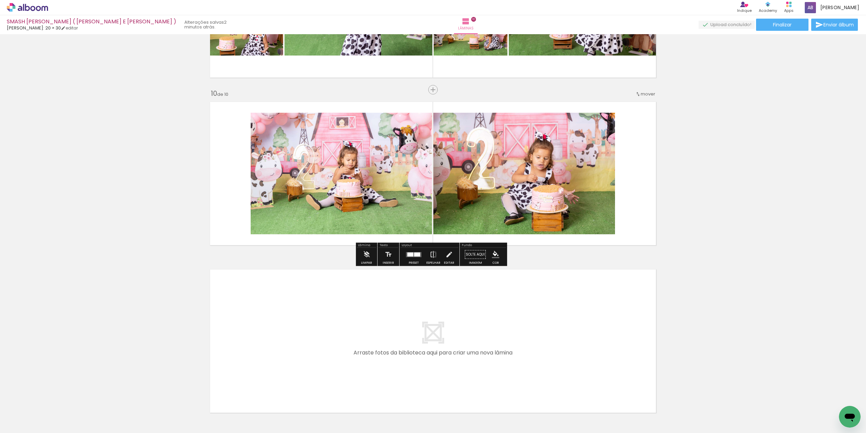
click at [414, 255] on div at bounding box center [417, 254] width 6 height 4
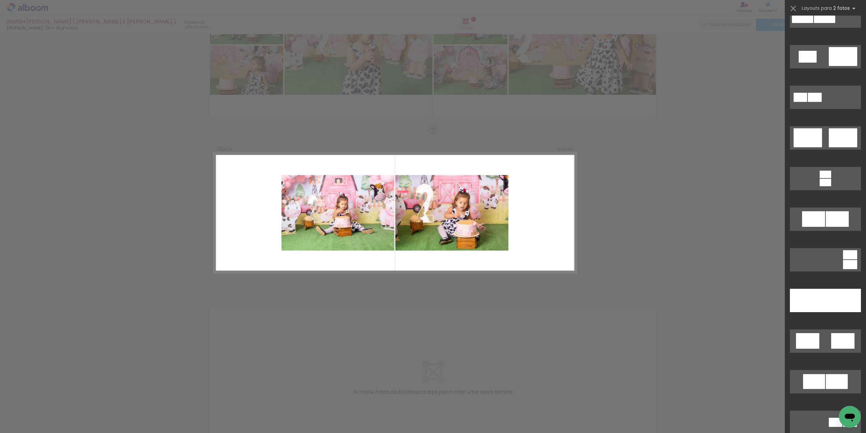
scroll to position [203, 0]
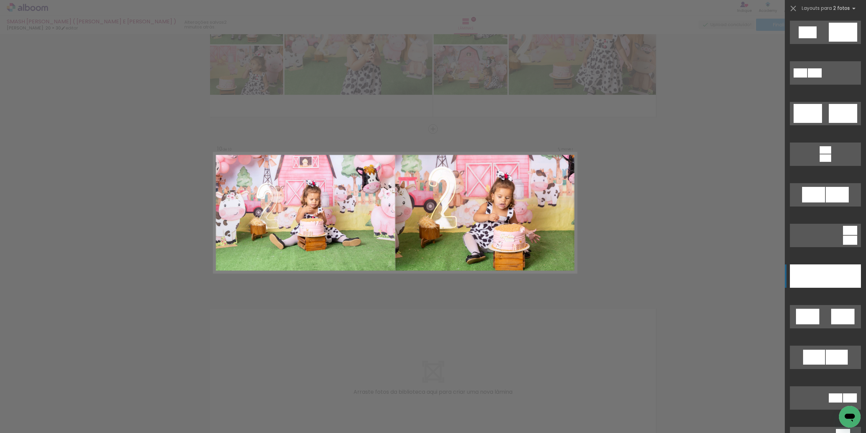
click at [833, 276] on div at bounding box center [843, 275] width 36 height 23
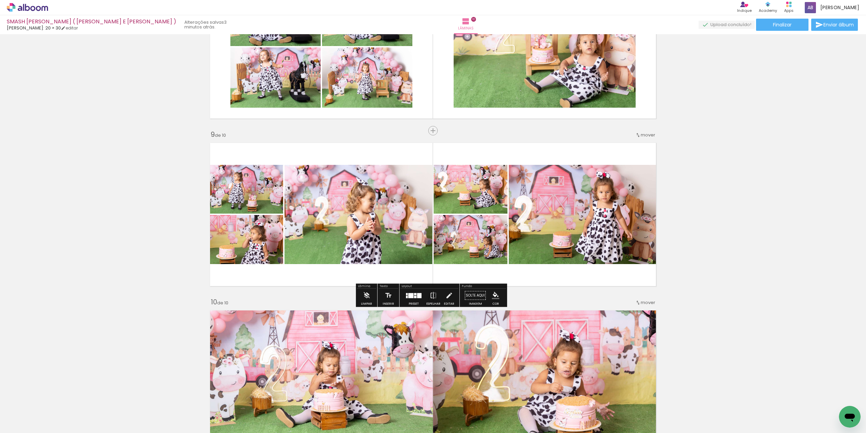
scroll to position [1187, 0]
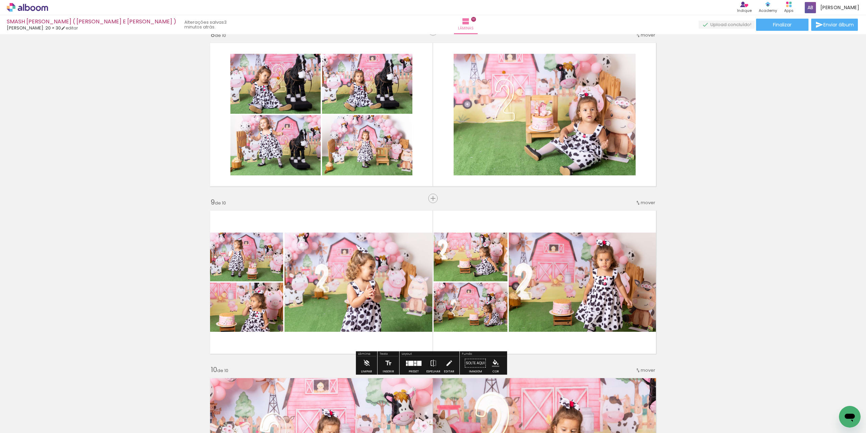
click at [575, 270] on quentale-photo at bounding box center [584, 281] width 151 height 99
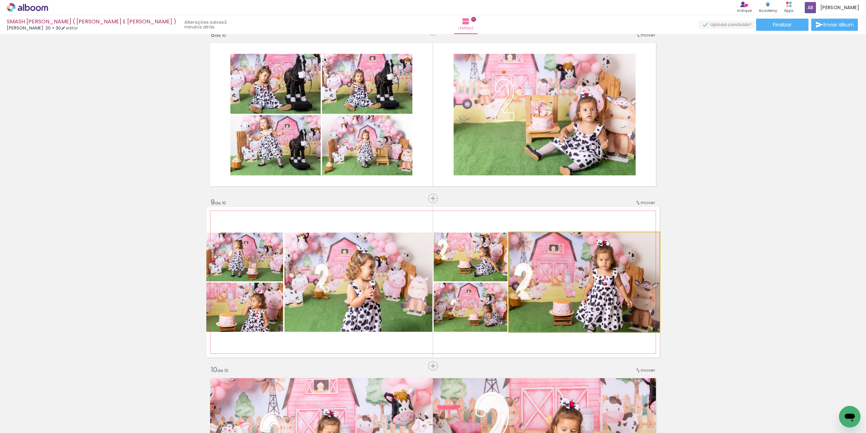
click at [575, 270] on quentale-photo at bounding box center [584, 281] width 151 height 99
drag, startPoint x: 522, startPoint y: 242, endPoint x: 513, endPoint y: 238, distance: 10.0
type paper-slider "100"
click at [513, 238] on div at bounding box center [534, 239] width 47 height 10
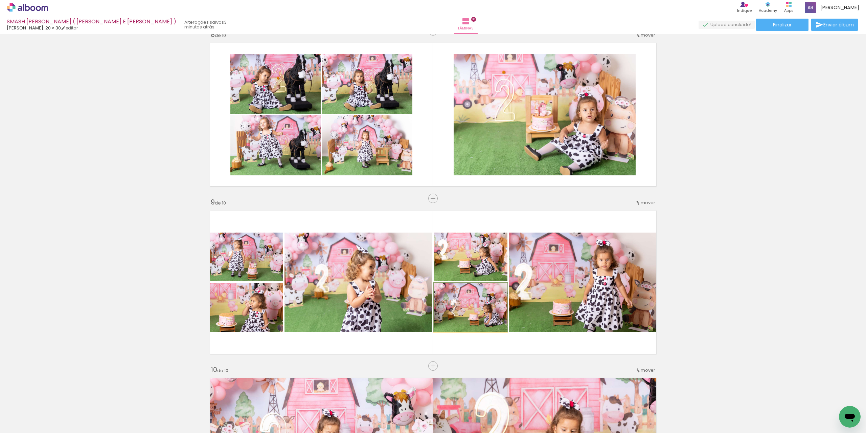
click at [491, 317] on quentale-photo at bounding box center [471, 306] width 74 height 49
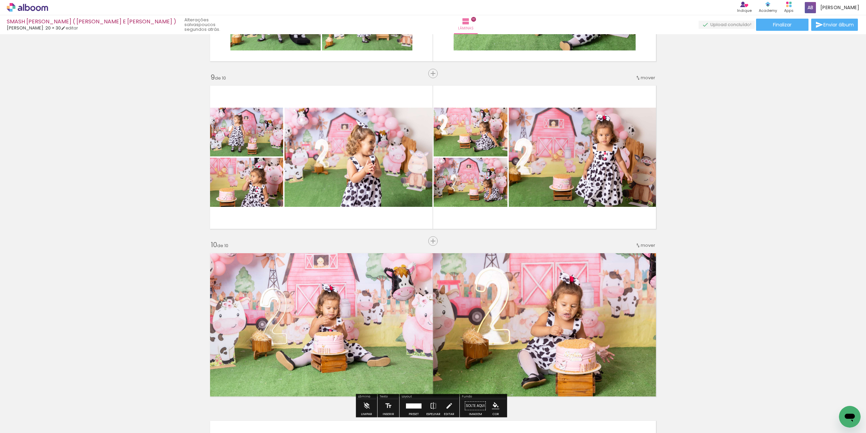
scroll to position [1322, 0]
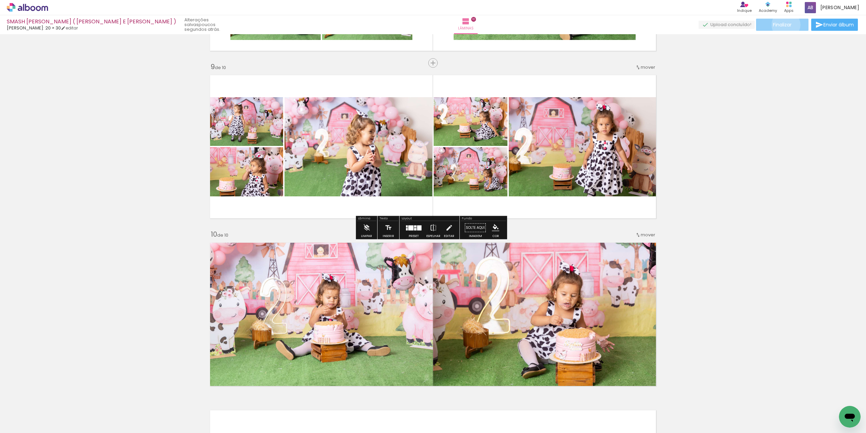
click at [783, 25] on span "Finalizar" at bounding box center [782, 24] width 19 height 5
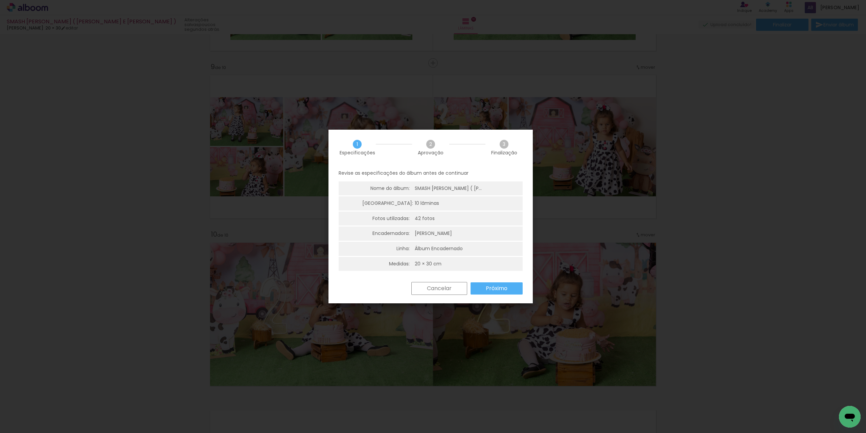
click at [507, 288] on paper-button "Próximo" at bounding box center [497, 288] width 52 height 12
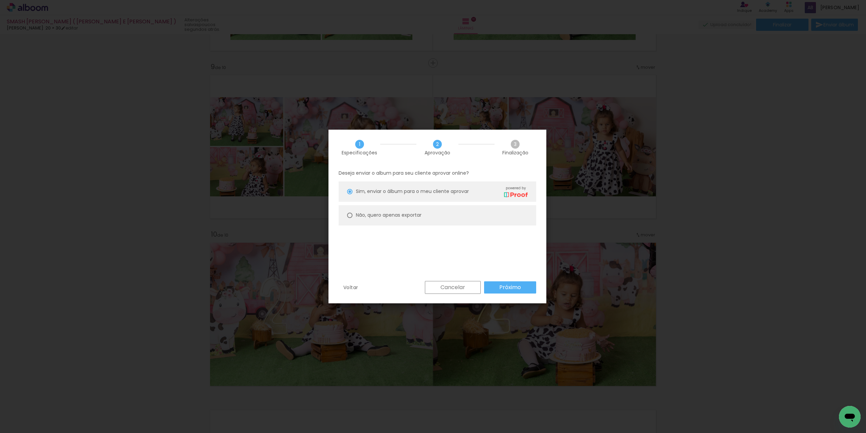
click at [508, 280] on div "Deseja enviar o album para seu cliente aprovar online? Sim, enviar o álbum para…" at bounding box center [437, 223] width 218 height 116
click at [0, 0] on slot "Próximo" at bounding box center [0, 0] width 0 height 0
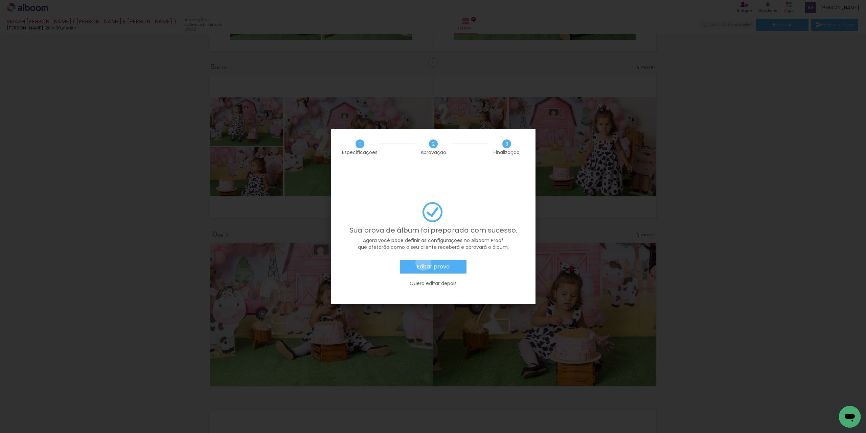
click at [0, 0] on slot "Editar prova" at bounding box center [0, 0] width 0 height 0
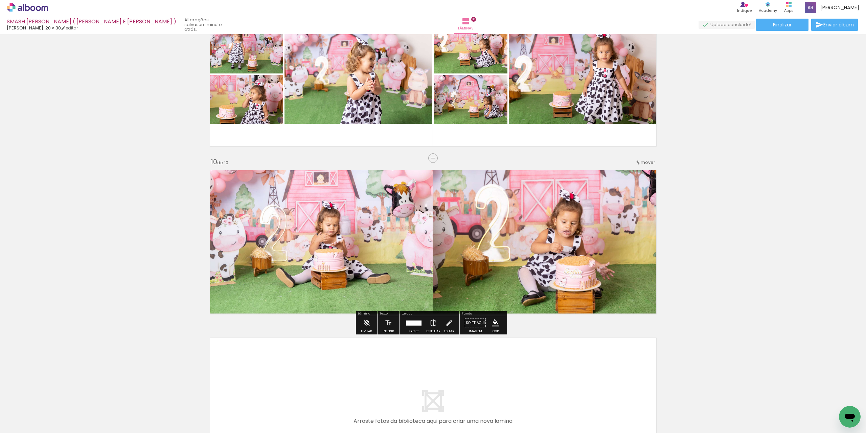
scroll to position [1423, 0]
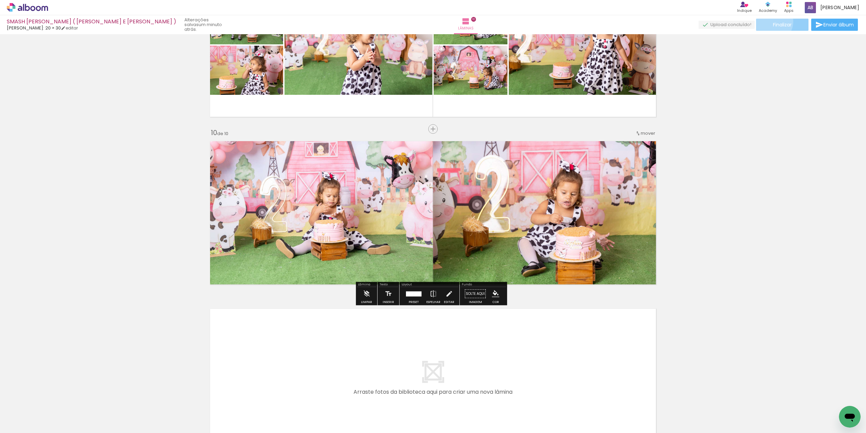
click at [769, 21] on paper-button "Finalizar" at bounding box center [782, 25] width 52 height 12
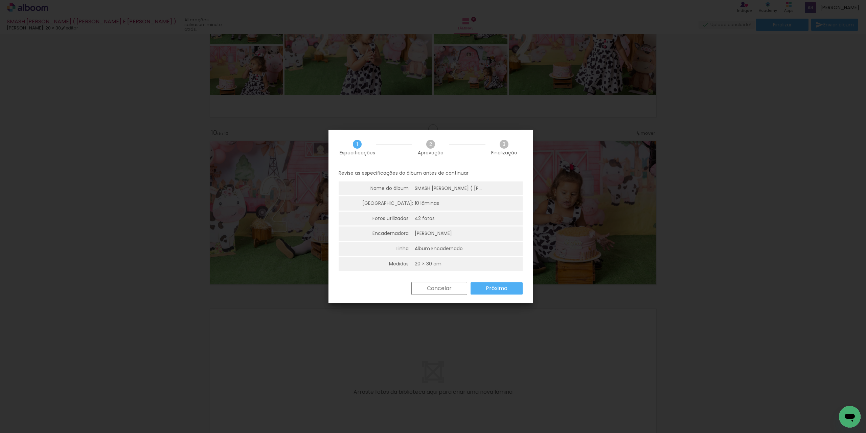
click at [514, 293] on paper-button "Próximo" at bounding box center [497, 288] width 52 height 12
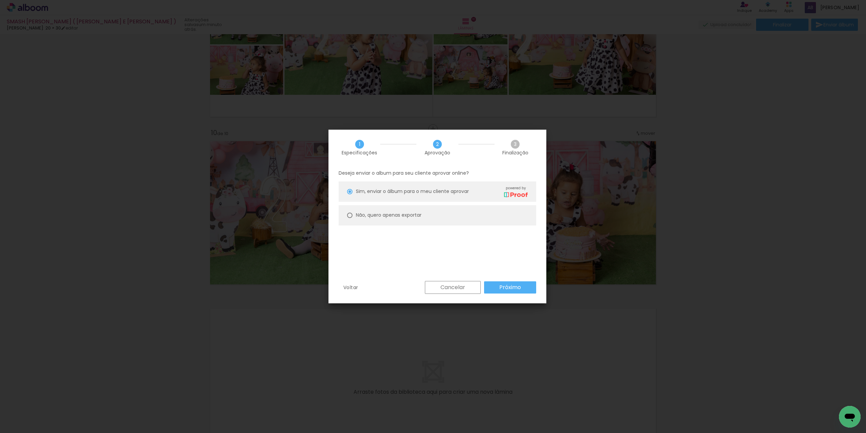
click at [515, 291] on paper-button "Próximo" at bounding box center [510, 287] width 52 height 12
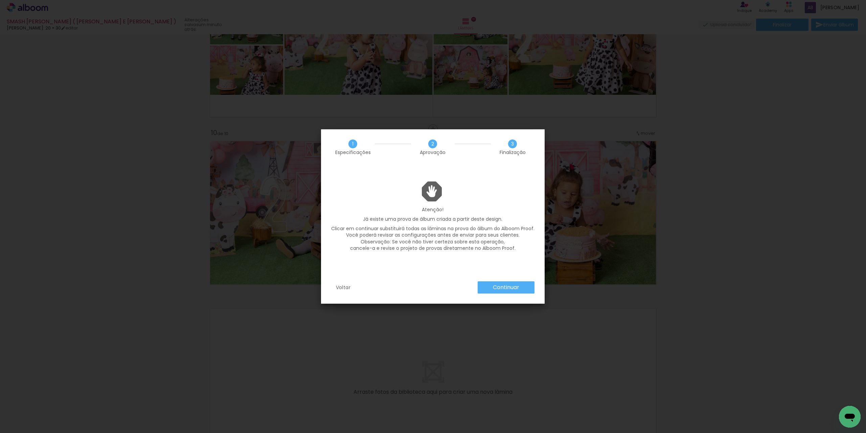
click at [515, 291] on paper-button "Continuar" at bounding box center [506, 287] width 57 height 12
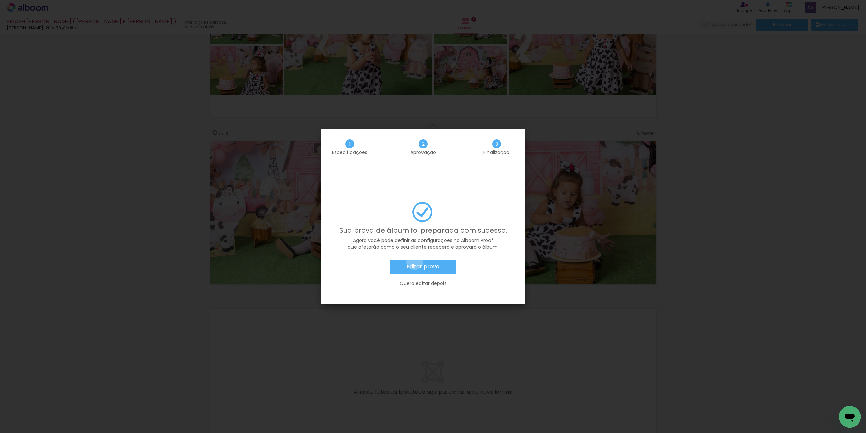
click at [414, 260] on paper-button "Editar prova" at bounding box center [423, 267] width 67 height 14
